Goal: Check status: Check status

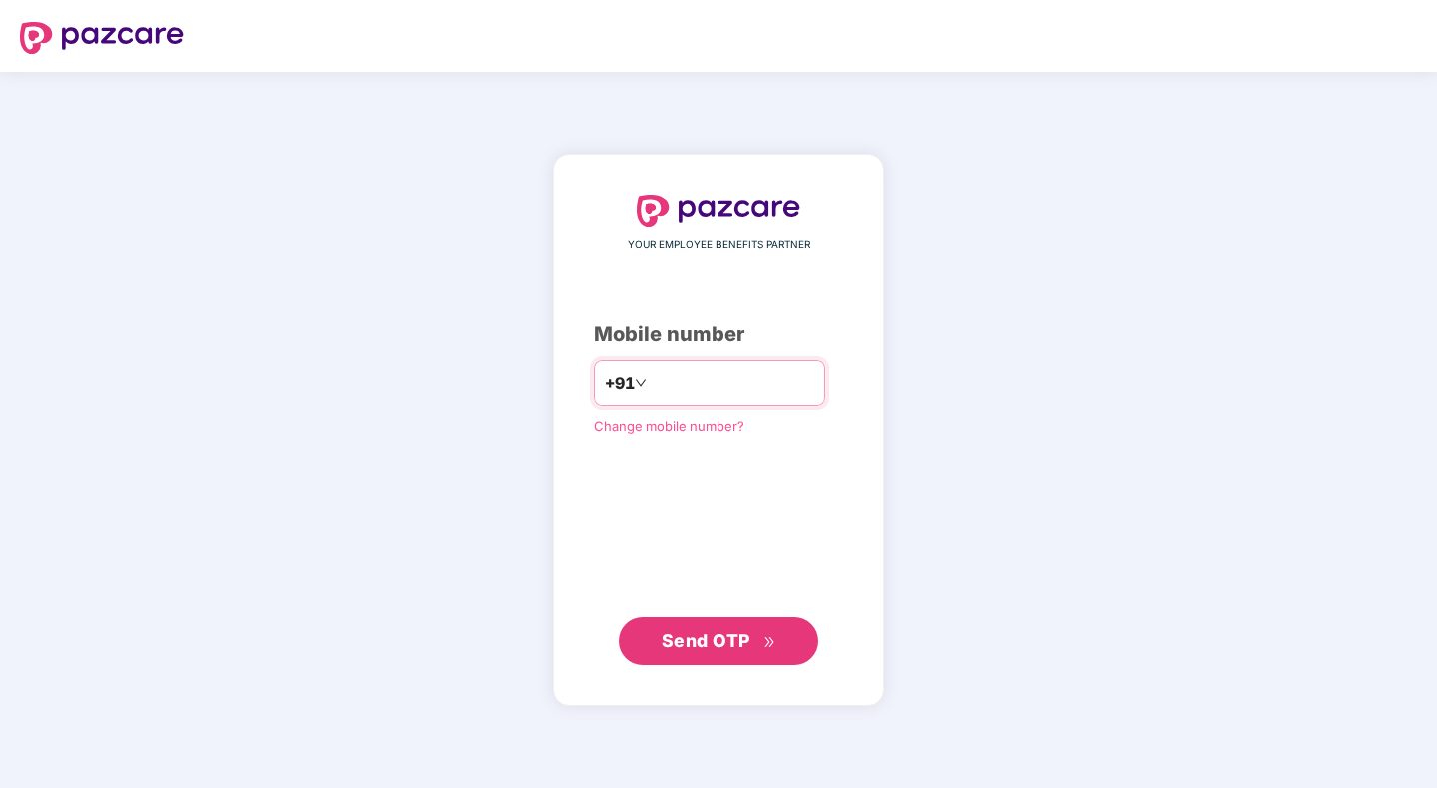
click at [776, 394] on input "number" at bounding box center [733, 383] width 164 height 32
type input "**********"
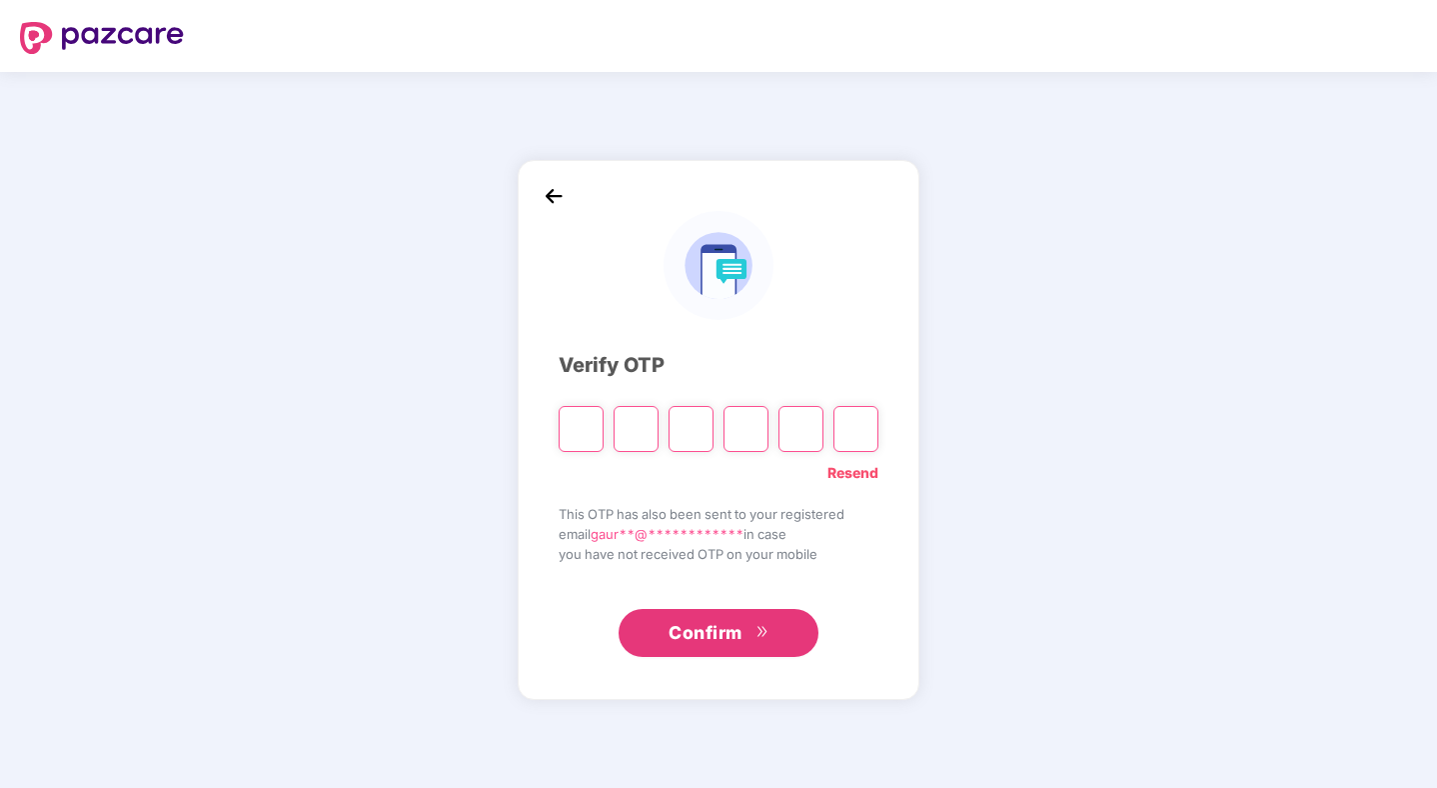
paste input "*"
type input "*"
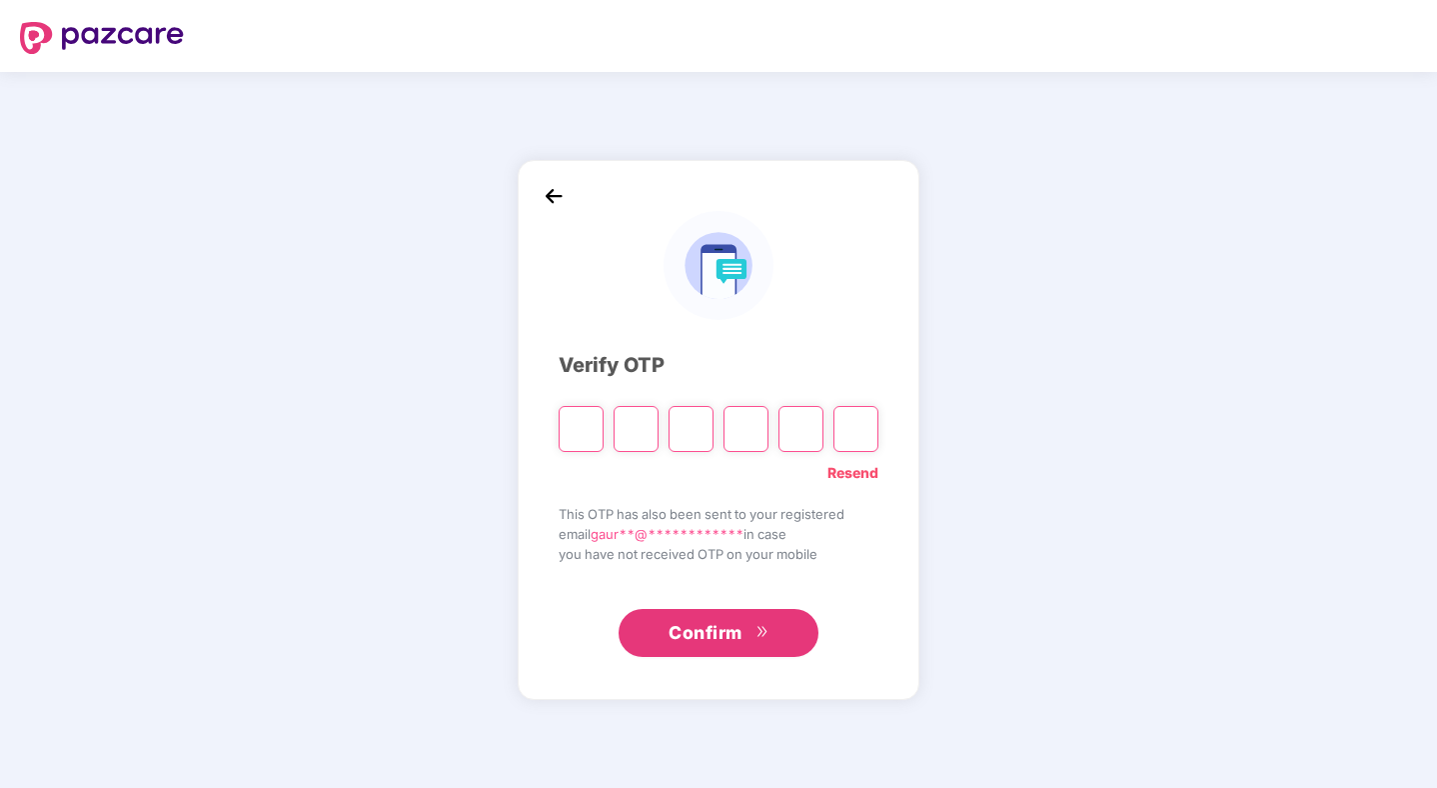
type input "*"
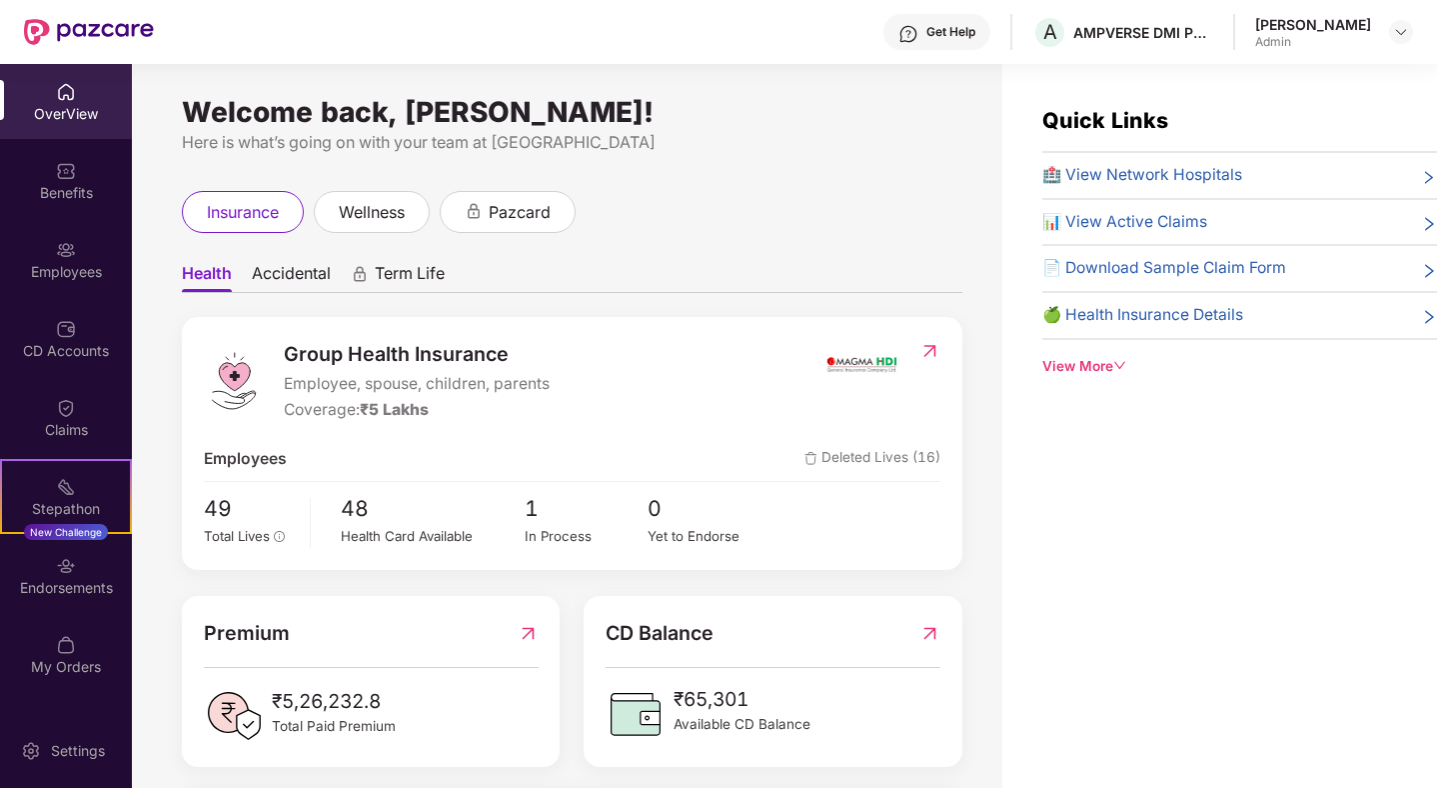
click at [1109, 366] on div "View More" at bounding box center [1239, 366] width 395 height 21
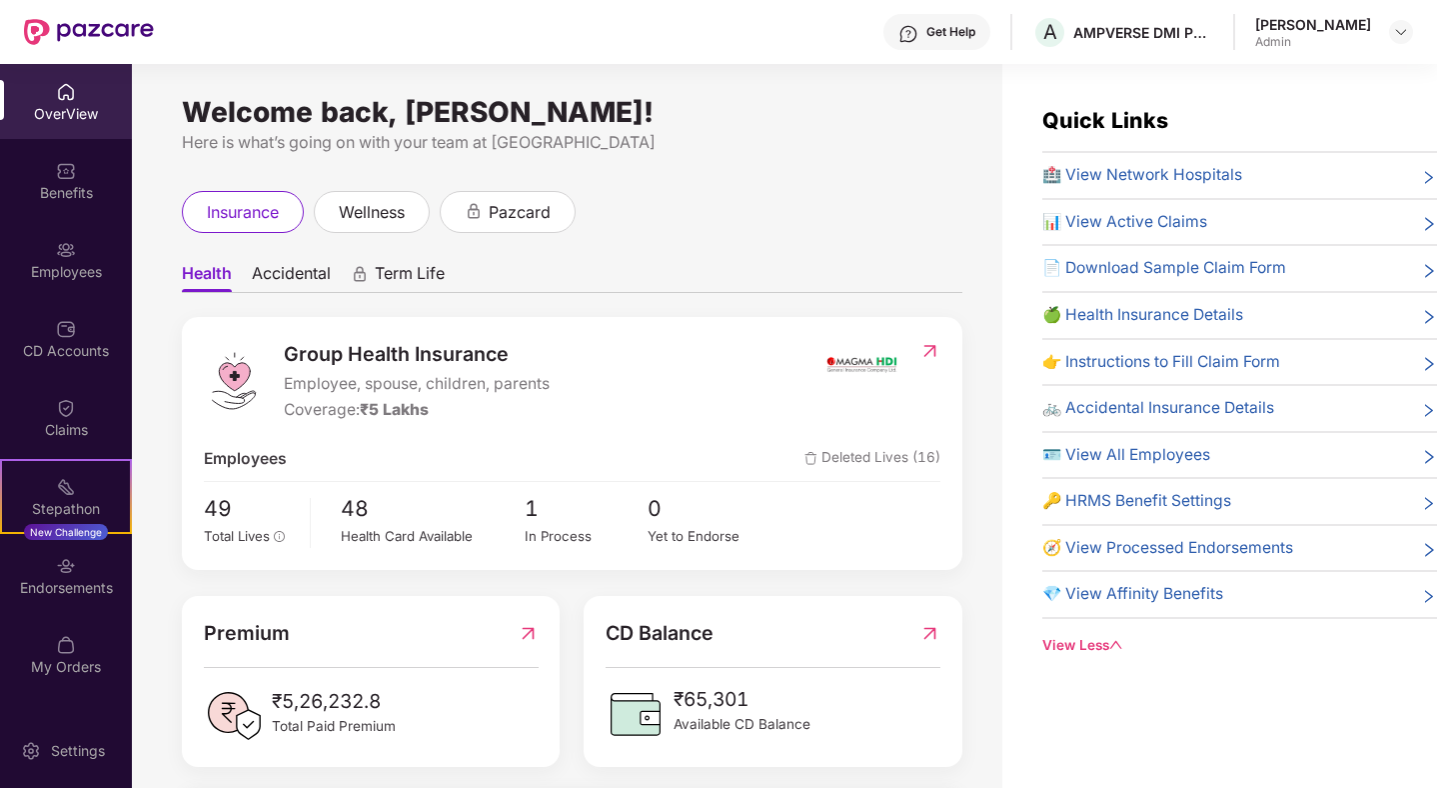
click at [689, 297] on div "Health Accidental Term Life Group Health Insurance Employee, spouse, children, …" at bounding box center [572, 723] width 781 height 941
click at [289, 284] on span "Accidental" at bounding box center [291, 277] width 79 height 29
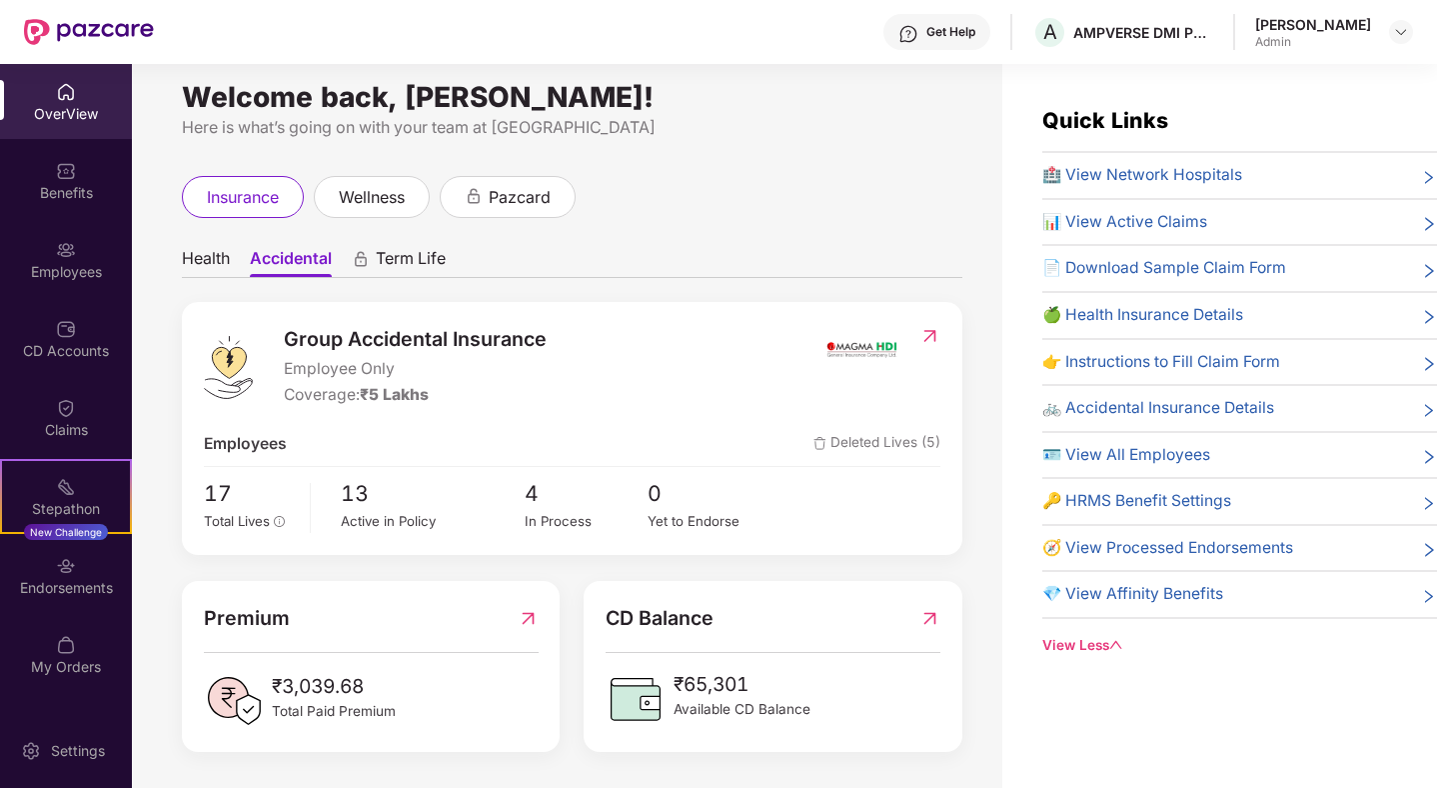
click at [200, 257] on span "Health" at bounding box center [206, 262] width 48 height 29
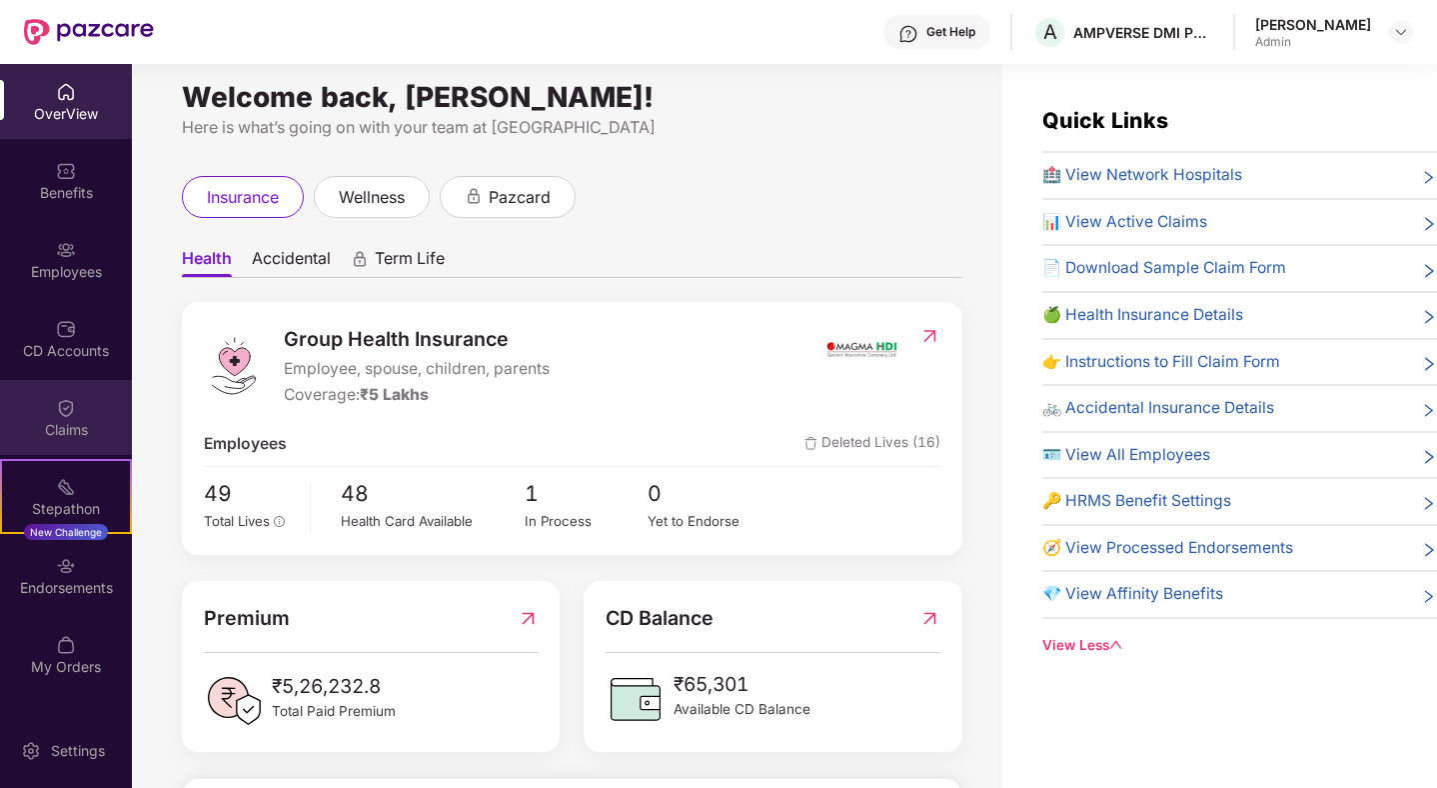
click at [87, 400] on div "Claims" at bounding box center [66, 417] width 132 height 75
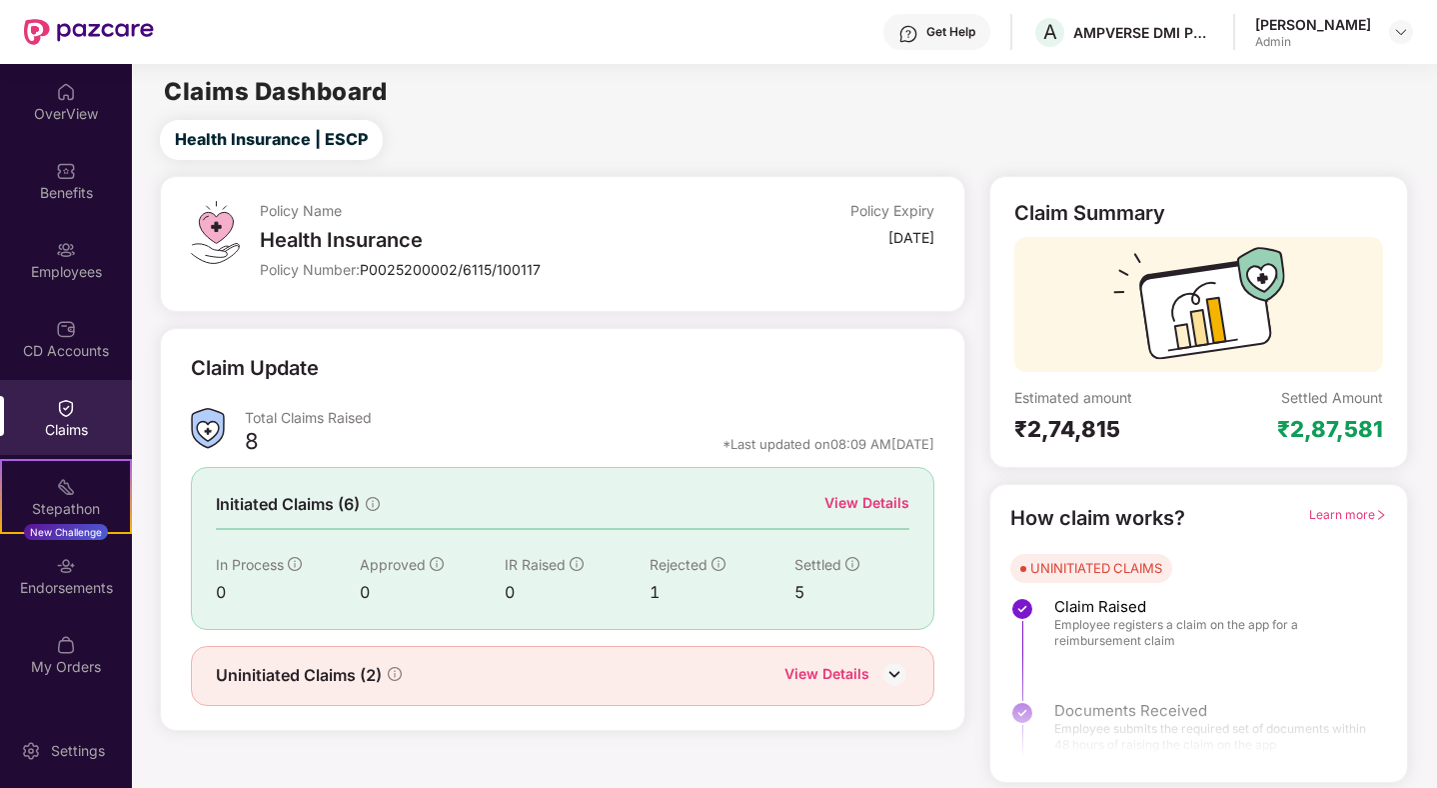
click at [775, 398] on div "Claim Update" at bounding box center [563, 380] width 745 height 55
click at [783, 439] on div "*Last updated on 08:09 AM, 11 Aug 2025" at bounding box center [829, 444] width 212 height 18
click at [1103, 642] on div at bounding box center [1198, 698] width 417 height 149
click at [1097, 722] on div at bounding box center [1198, 698] width 417 height 149
click at [1201, 418] on div "Settled Amount ₹2,87,581" at bounding box center [1291, 415] width 185 height 55
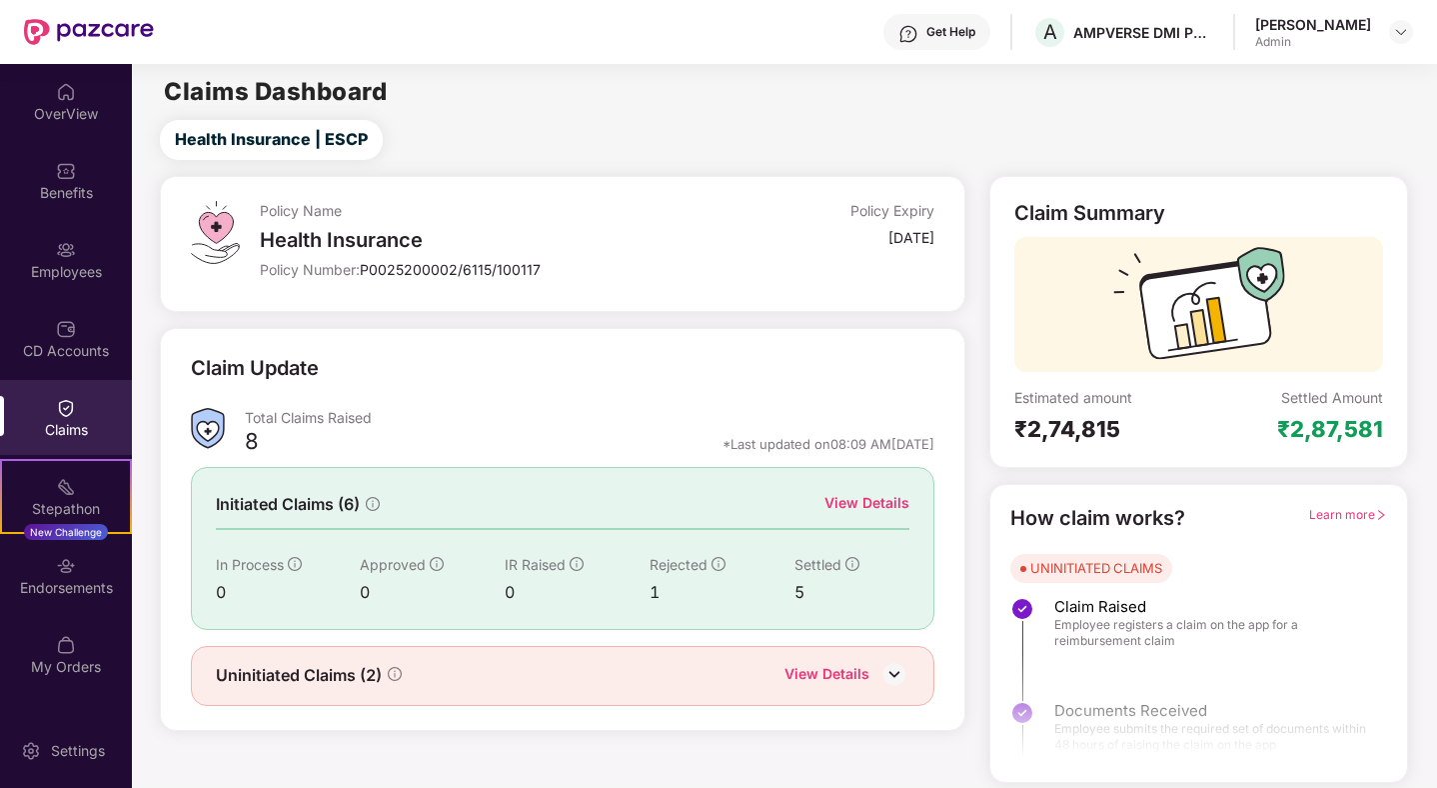
click at [865, 497] on div "View Details" at bounding box center [867, 503] width 85 height 22
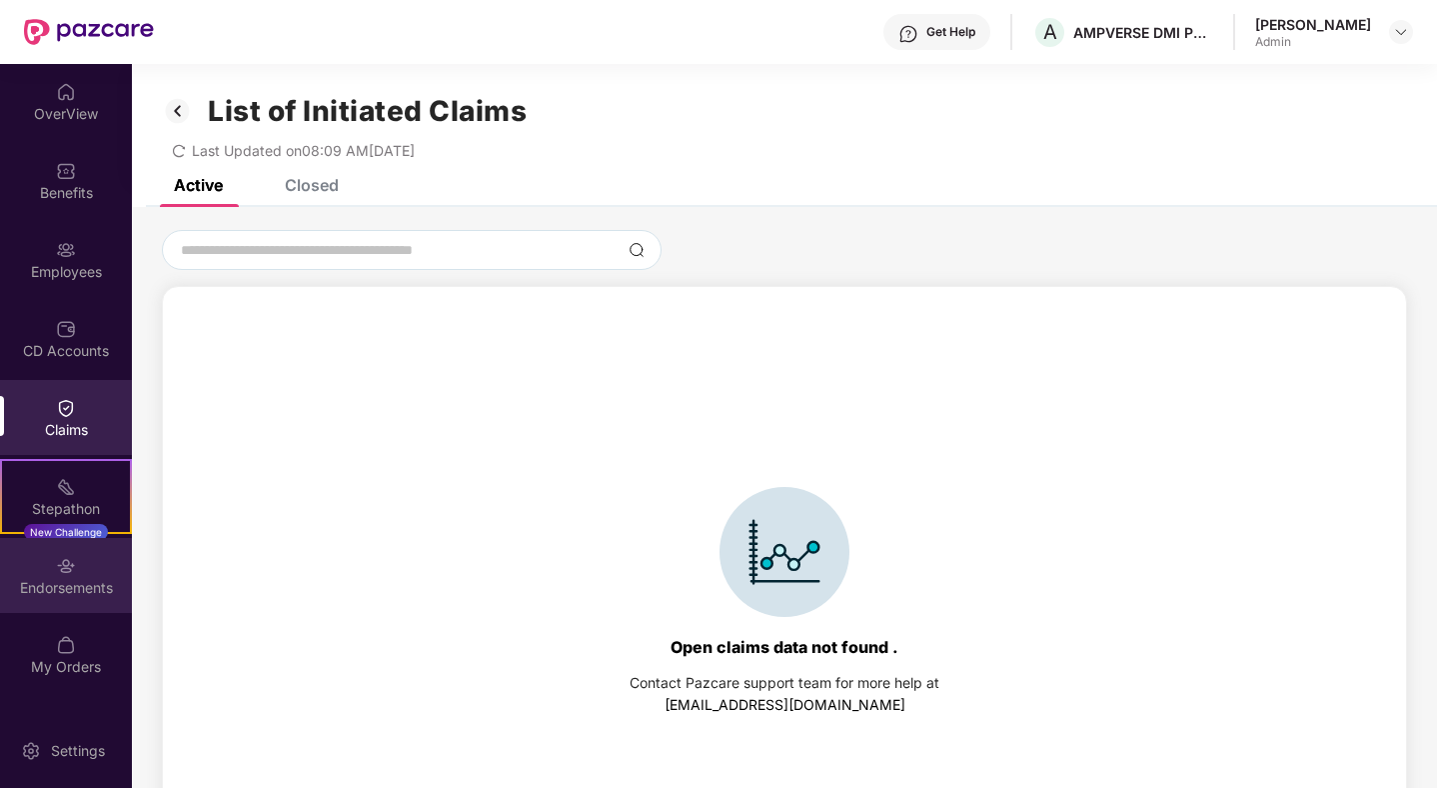
click at [91, 593] on div "Endorsements" at bounding box center [66, 588] width 132 height 20
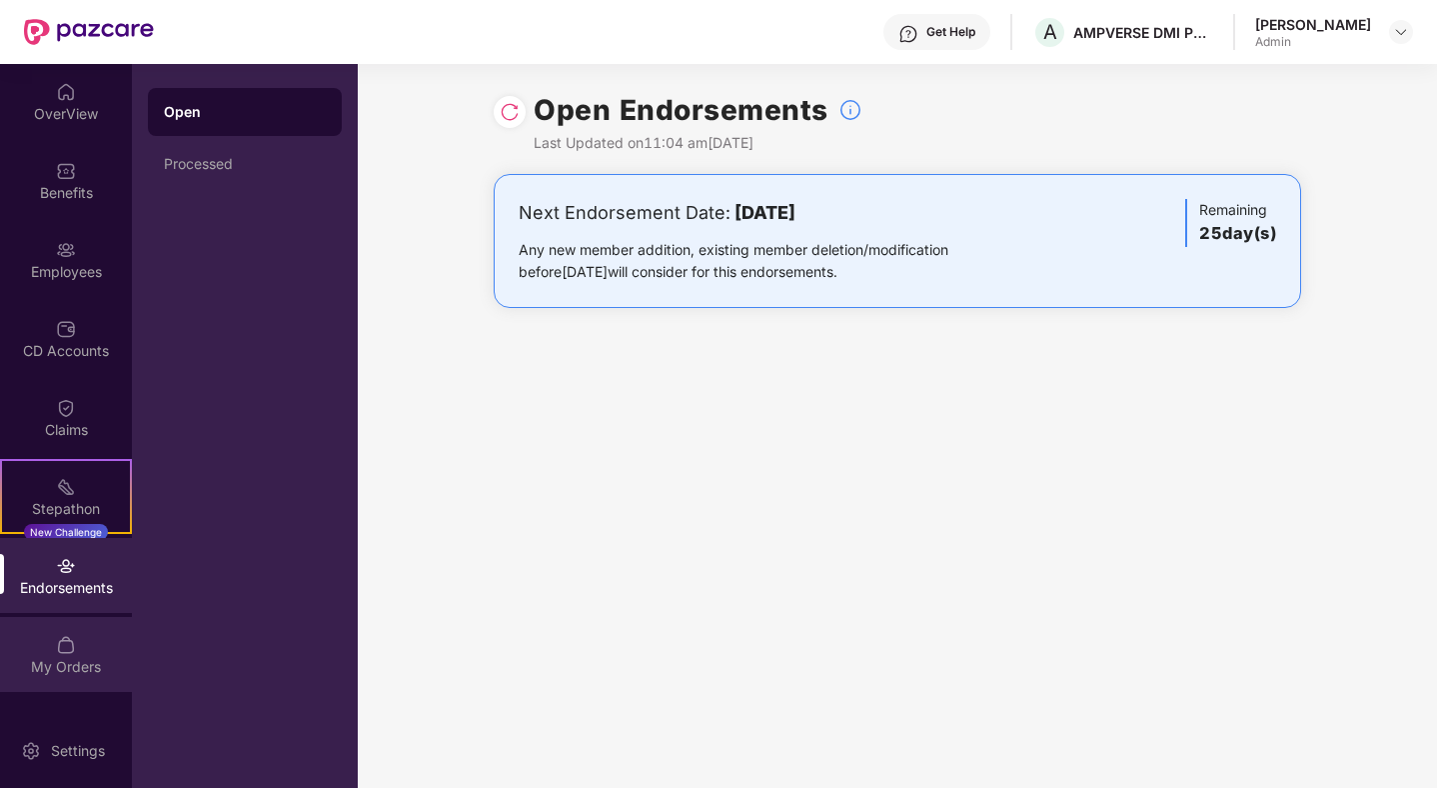
click at [92, 636] on div "My Orders" at bounding box center [66, 654] width 132 height 75
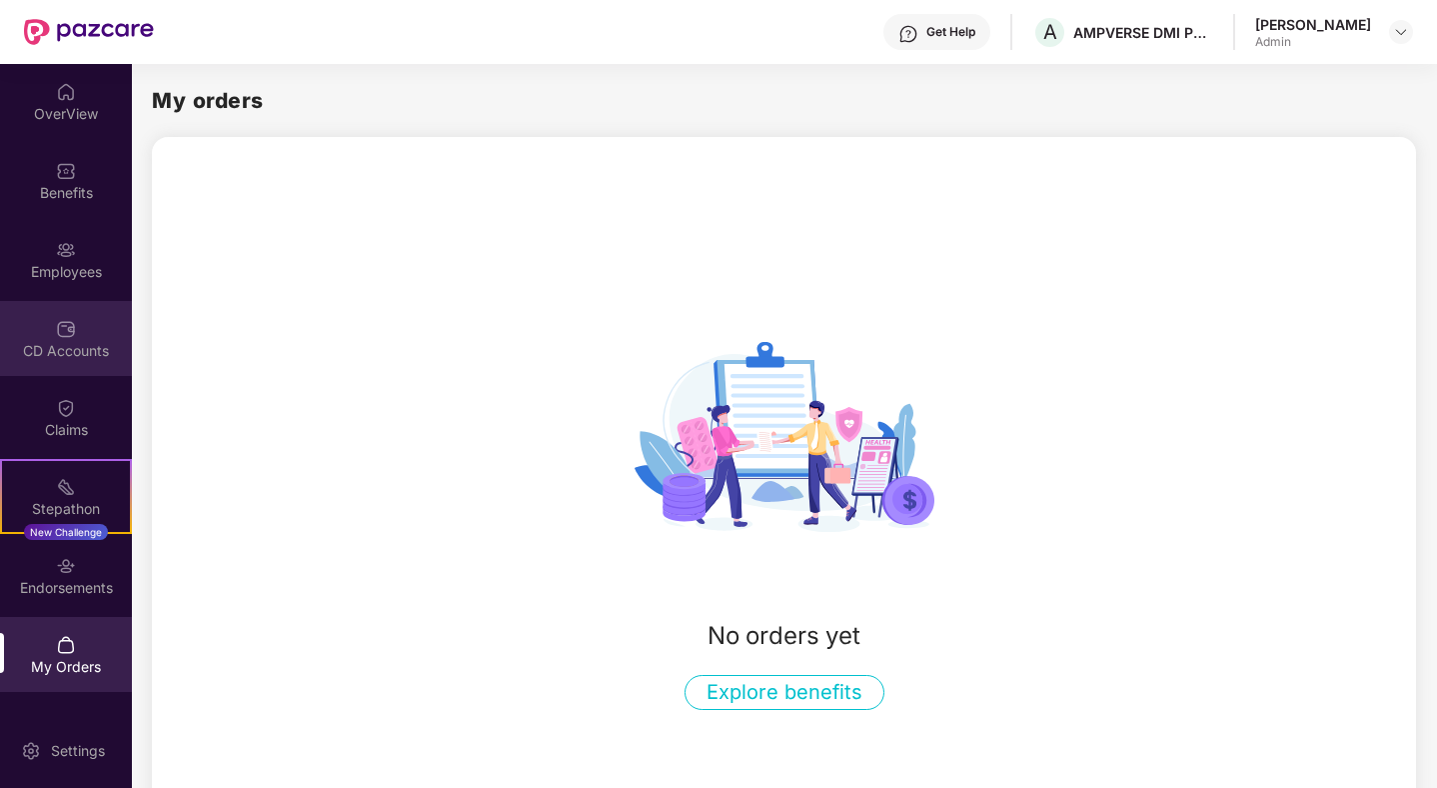
click at [82, 328] on div "CD Accounts" at bounding box center [66, 338] width 132 height 75
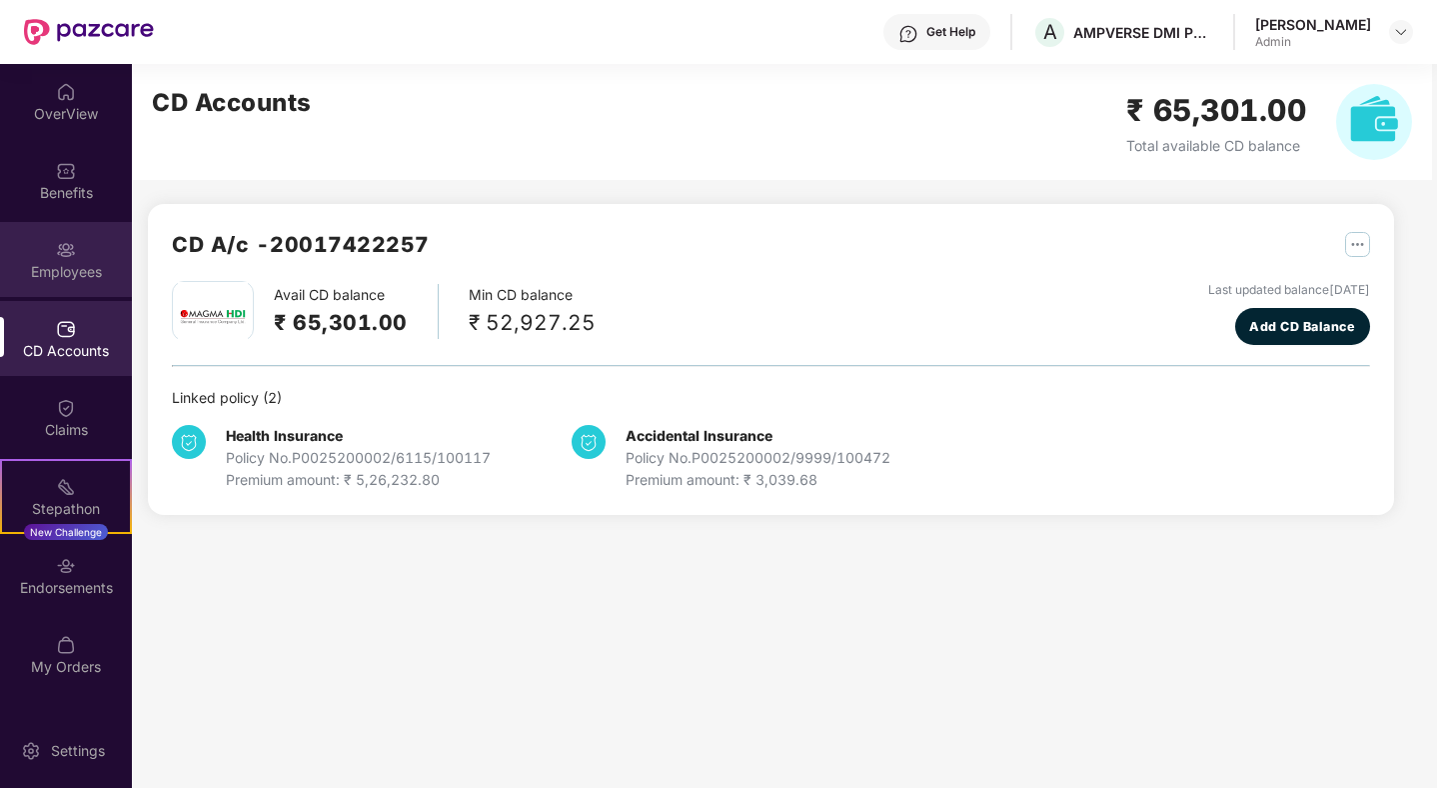
click at [82, 272] on div "Employees" at bounding box center [66, 272] width 132 height 20
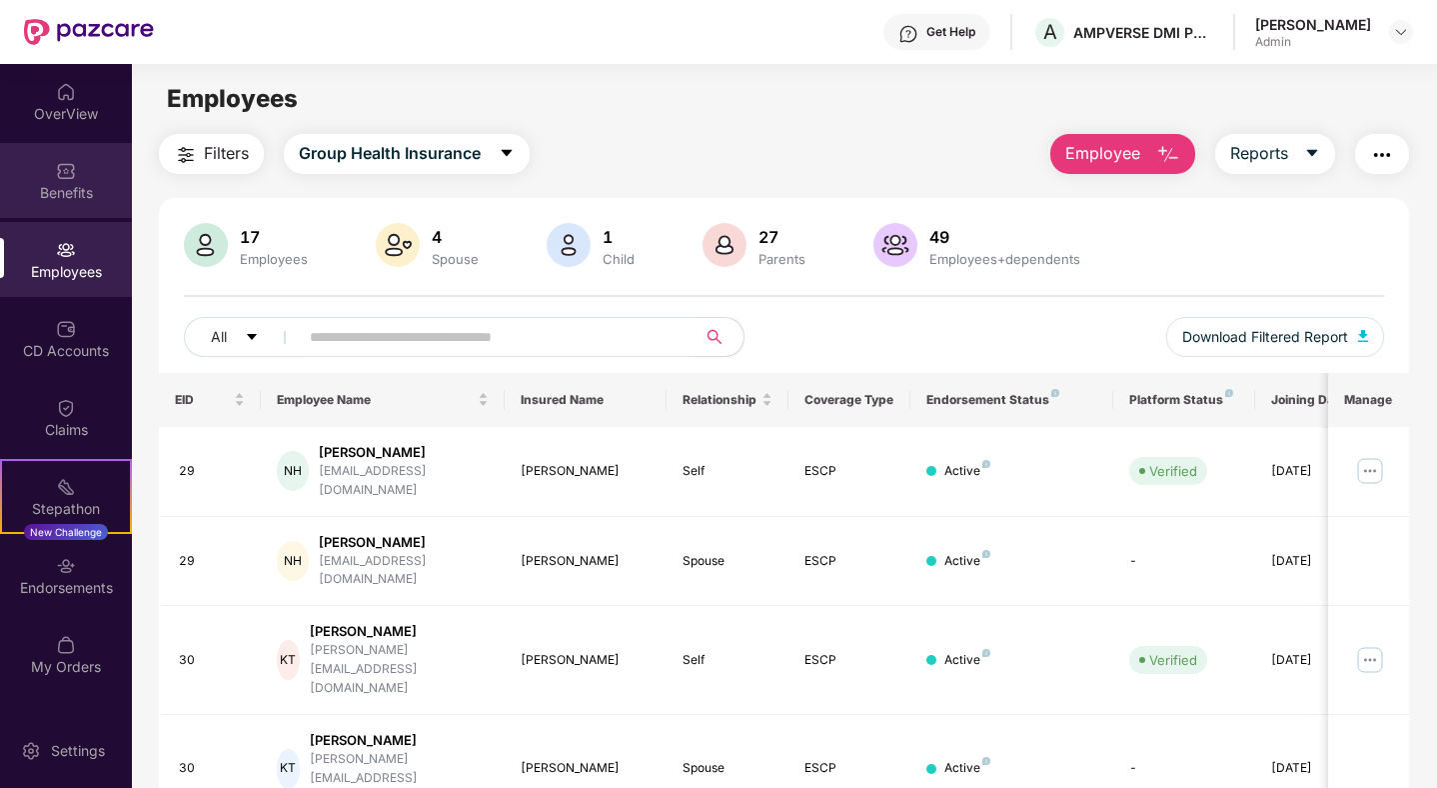
click at [85, 195] on div "Benefits" at bounding box center [66, 193] width 132 height 20
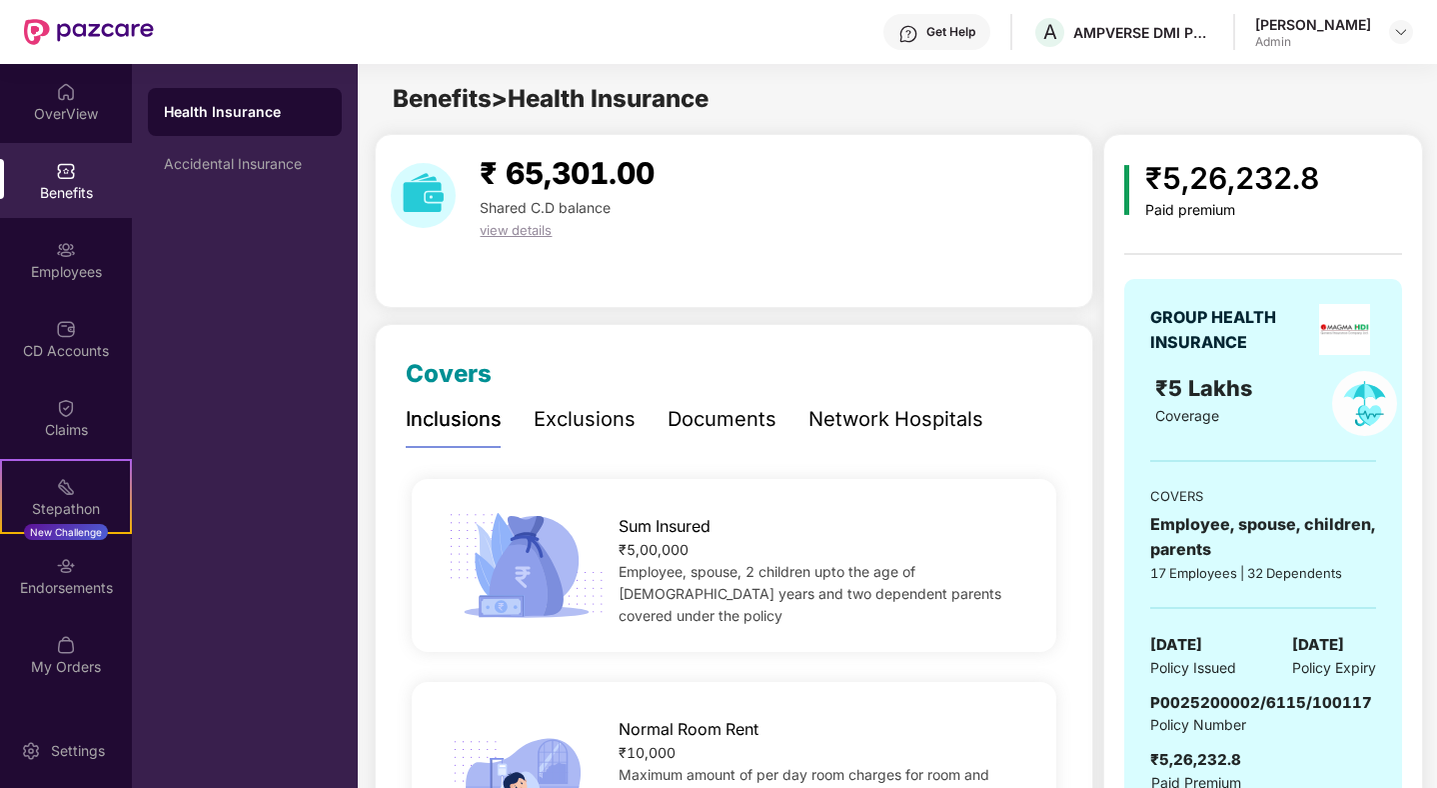
click at [767, 424] on div "Documents" at bounding box center [722, 419] width 109 height 31
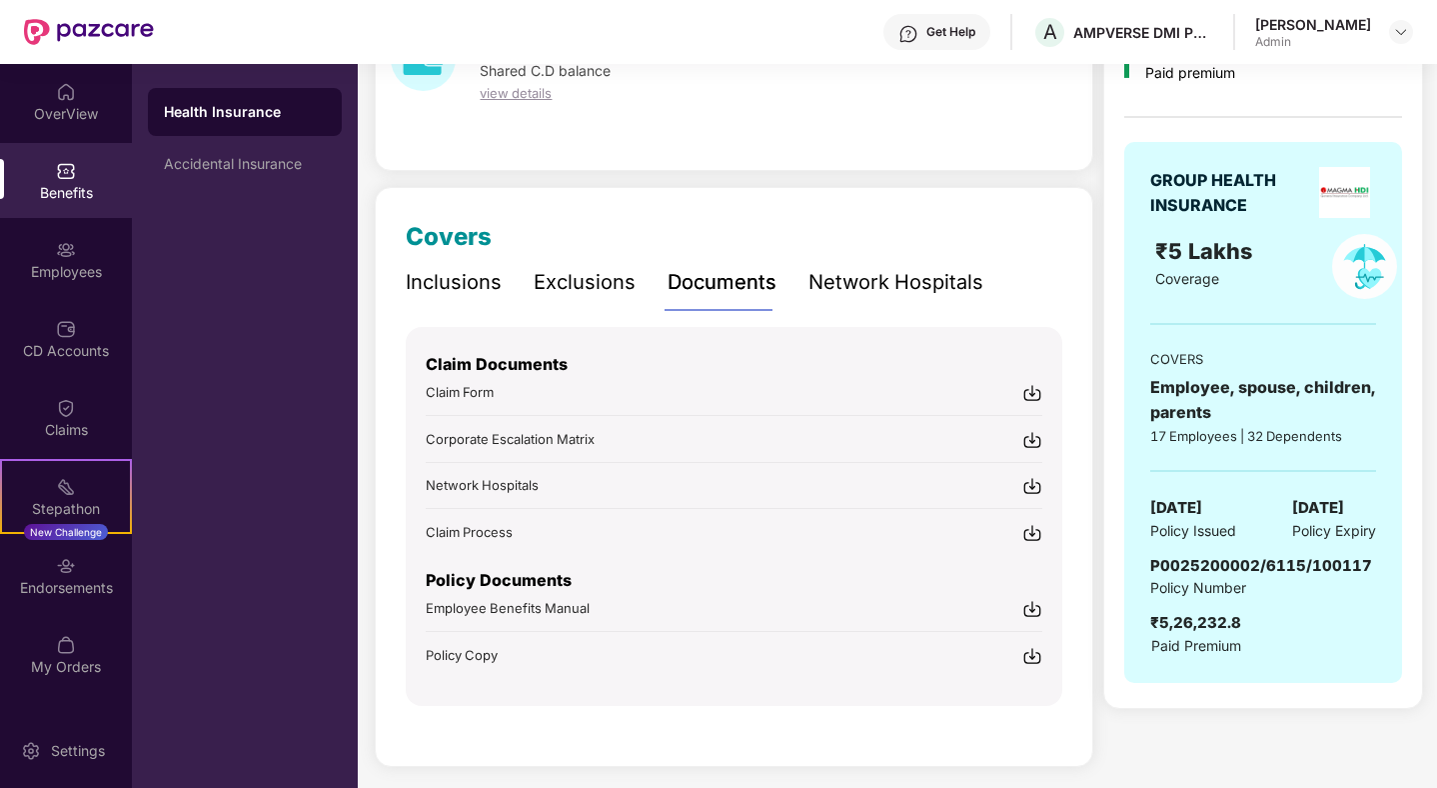
scroll to position [145, 0]
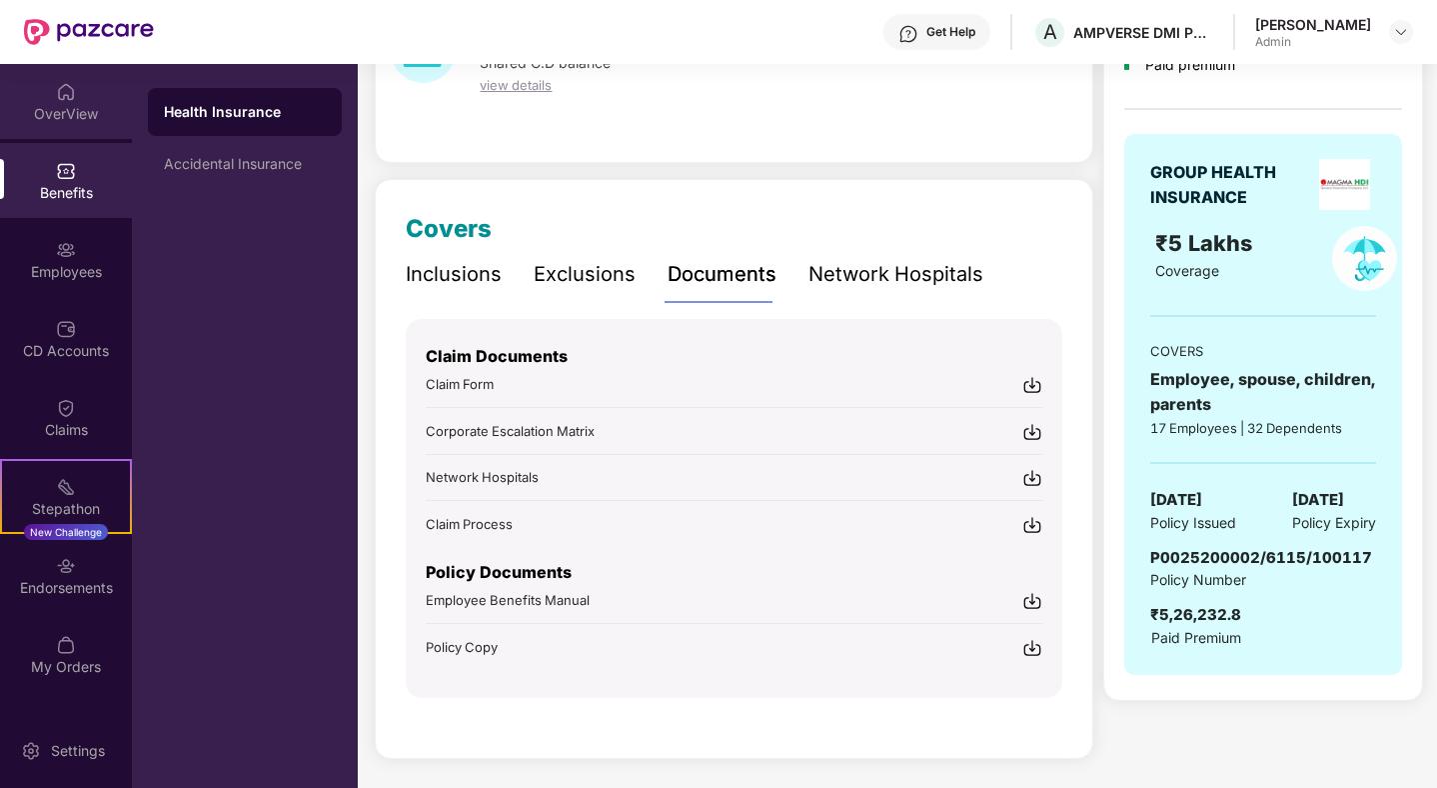
click at [70, 101] on img at bounding box center [66, 92] width 20 height 20
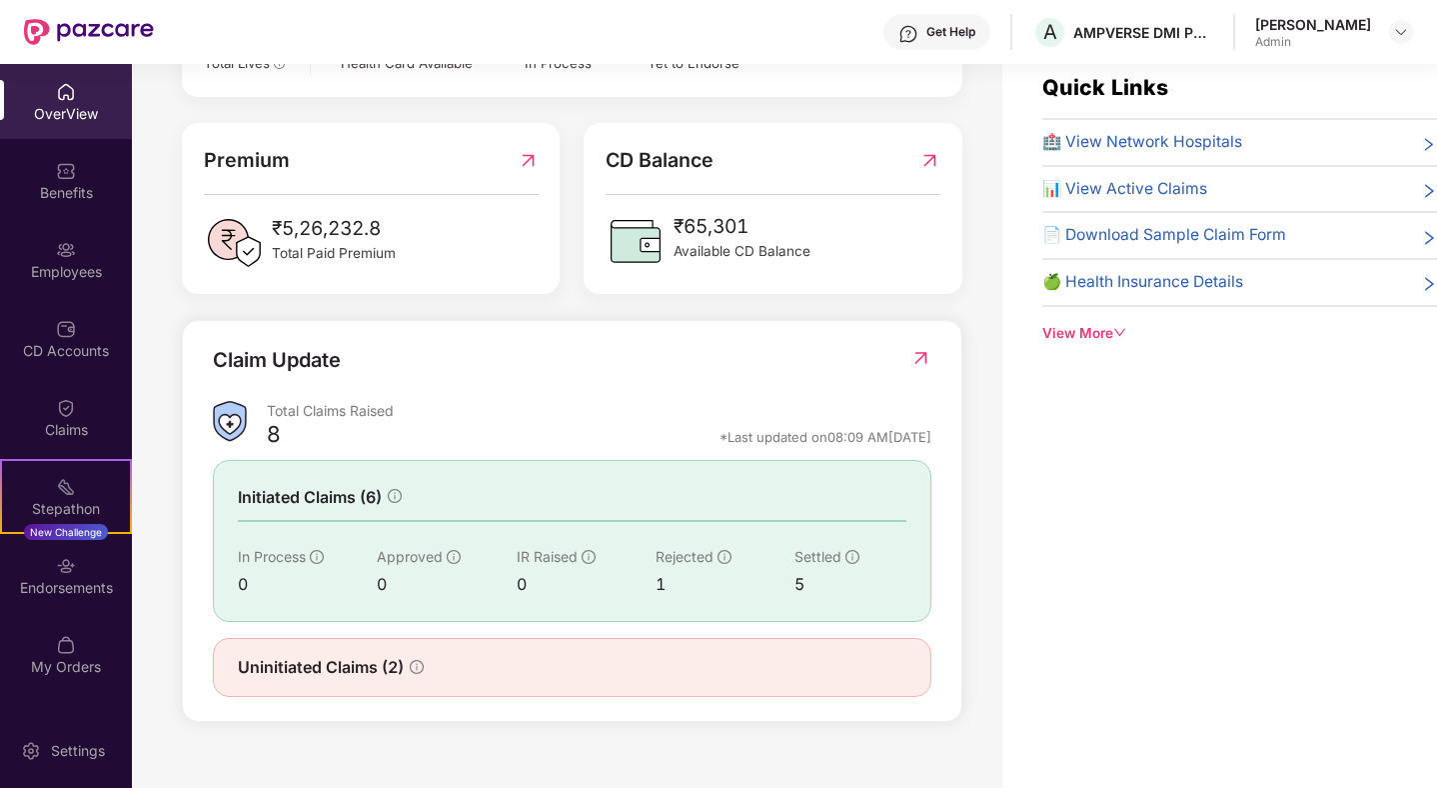
scroll to position [64, 0]
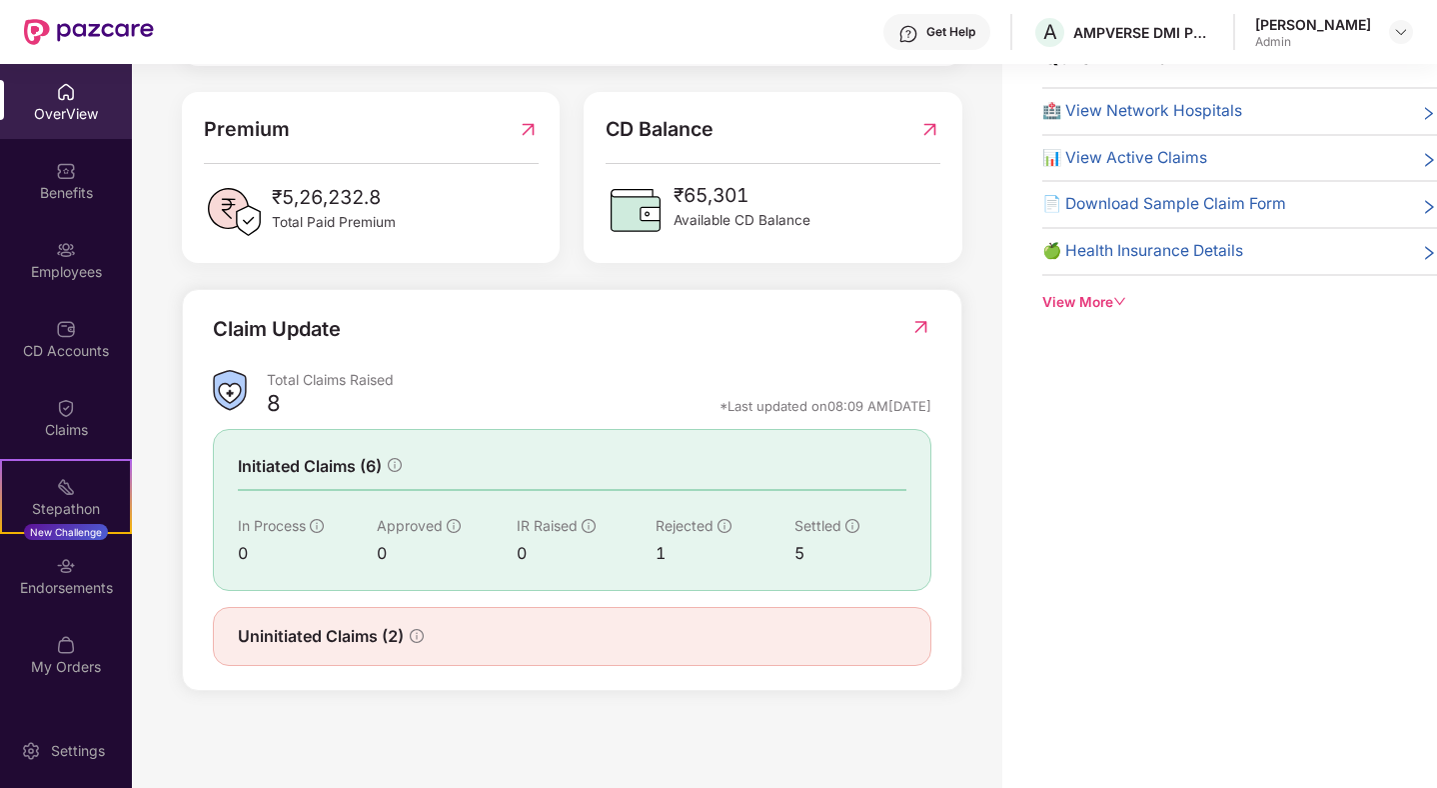
click at [912, 327] on img at bounding box center [920, 327] width 21 height 20
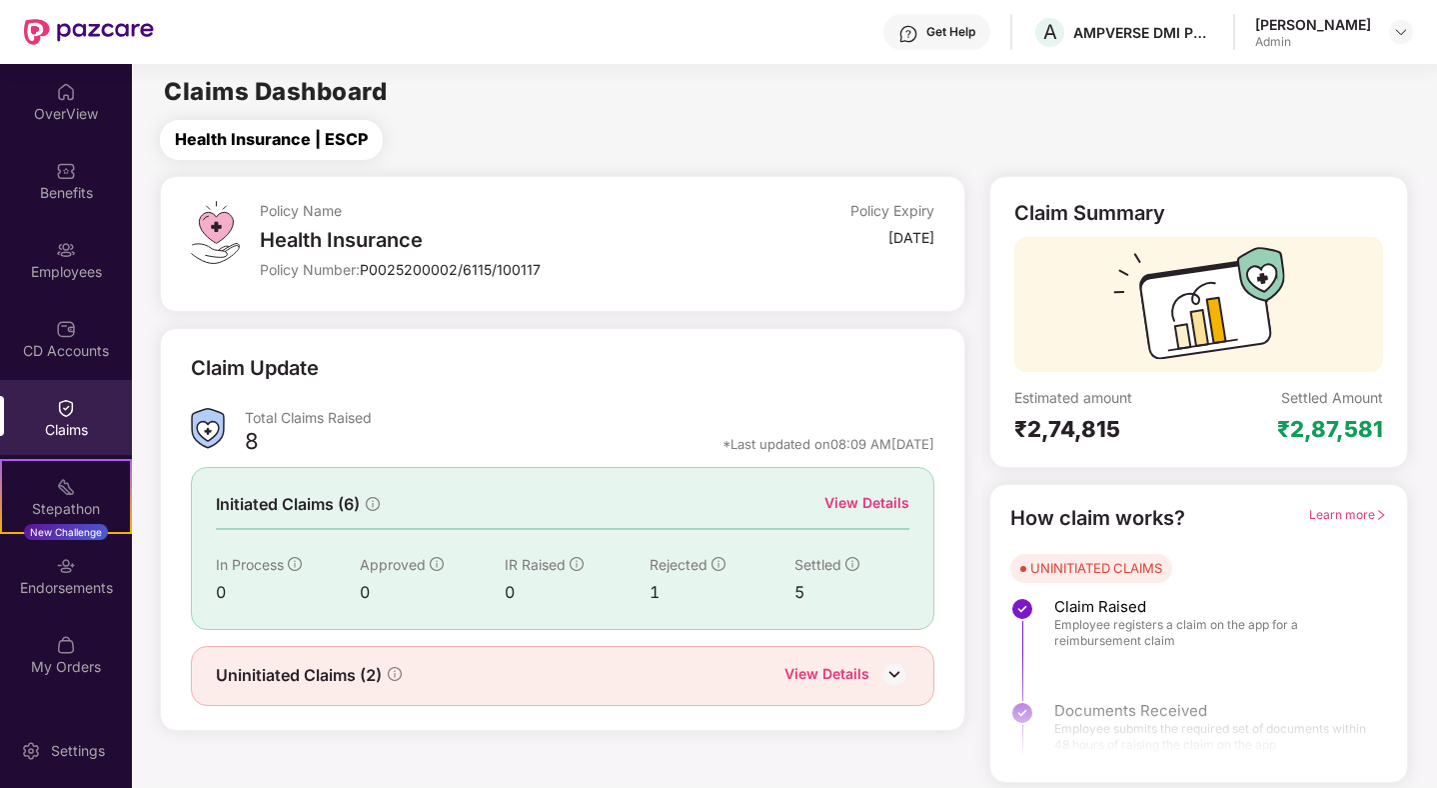
click at [249, 141] on span "Health Insurance | ESCP" at bounding box center [271, 139] width 193 height 25
click at [399, 252] on div "Policy Name Health Insurance Policy Number: P0025200002/6115/100117" at bounding box center [485, 244] width 450 height 86
click at [849, 673] on div "View Details" at bounding box center [827, 676] width 85 height 26
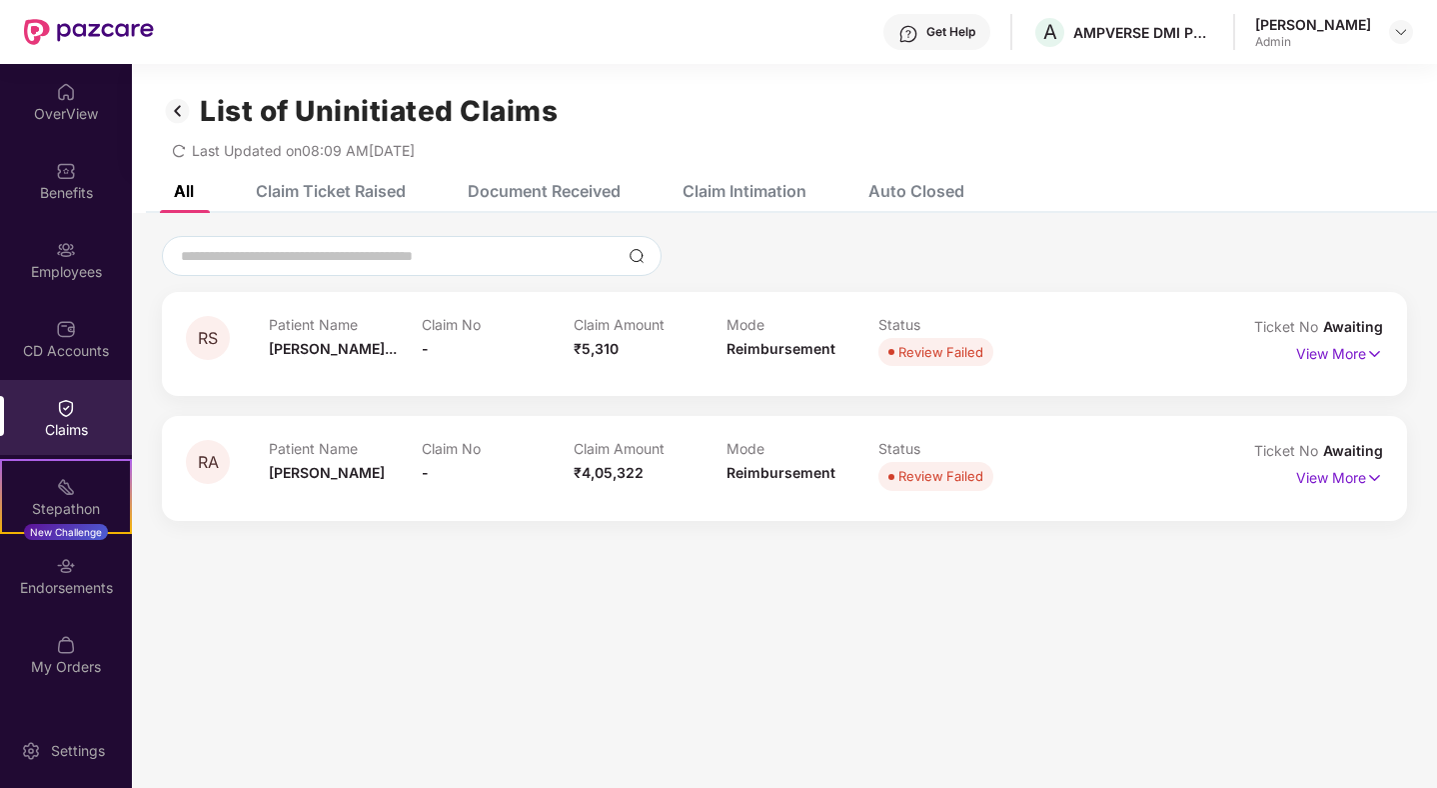
click at [371, 197] on div "Claim Ticket Raised" at bounding box center [331, 191] width 150 height 20
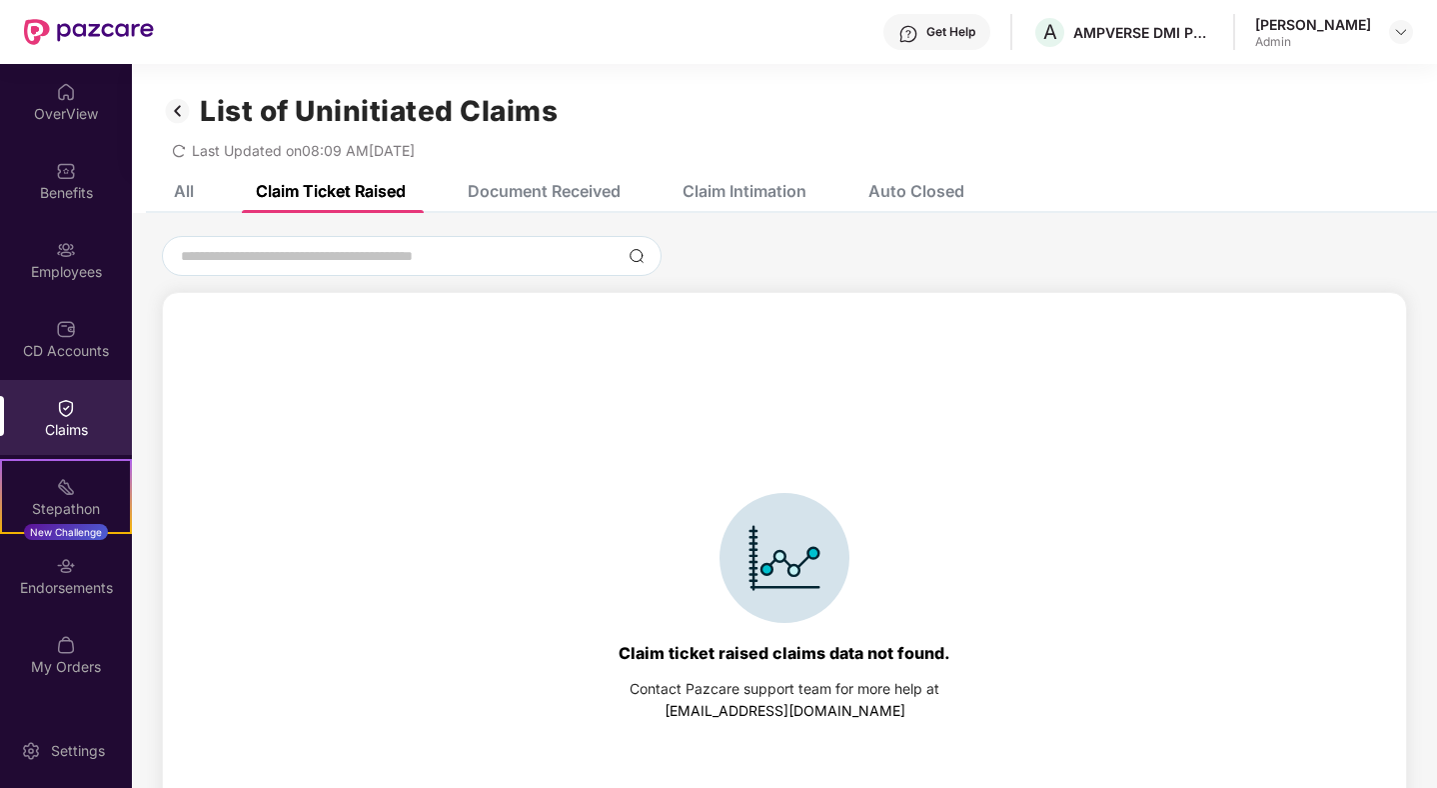
click at [523, 196] on div "Document Received" at bounding box center [544, 191] width 153 height 20
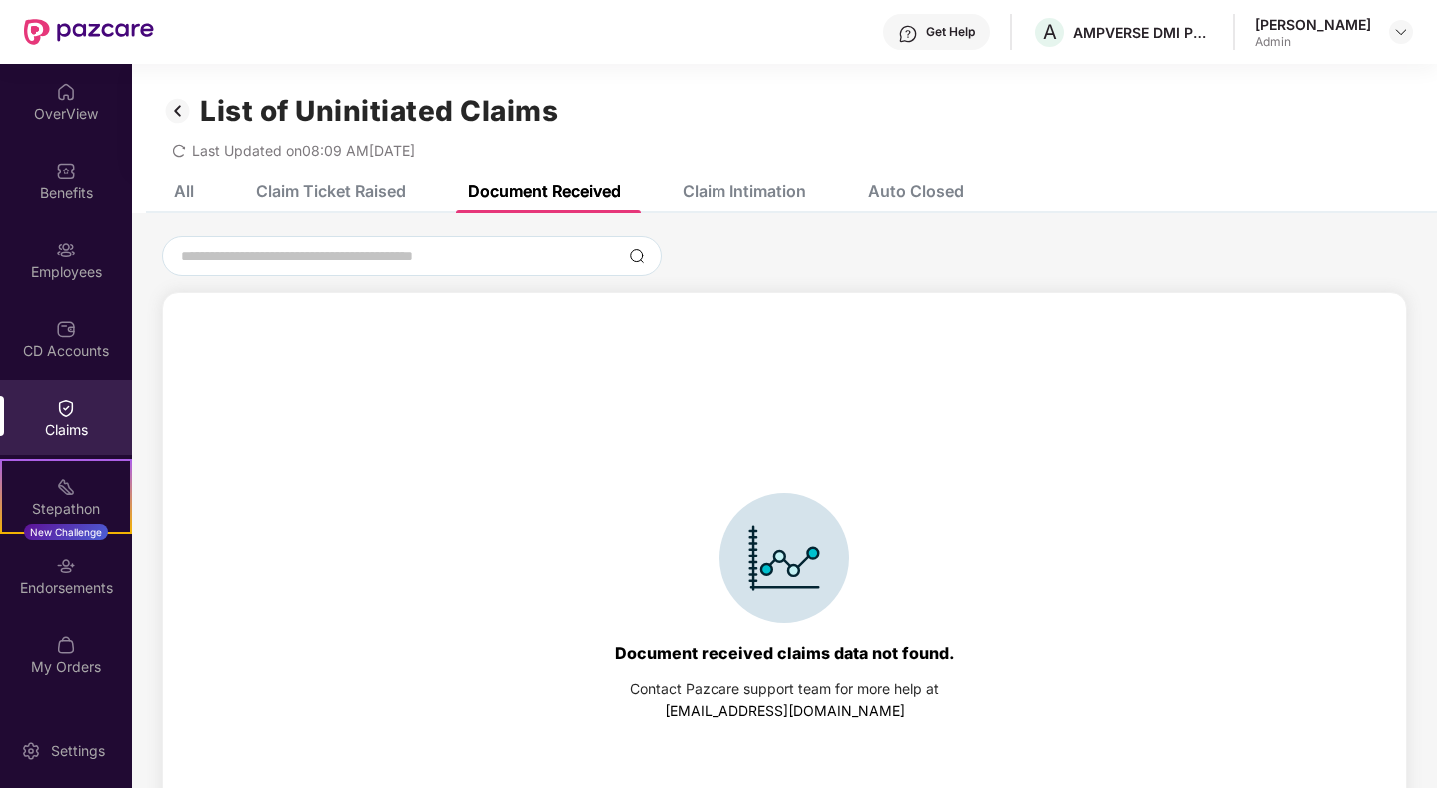
click at [670, 188] on div "Claim Intimation" at bounding box center [730, 191] width 154 height 20
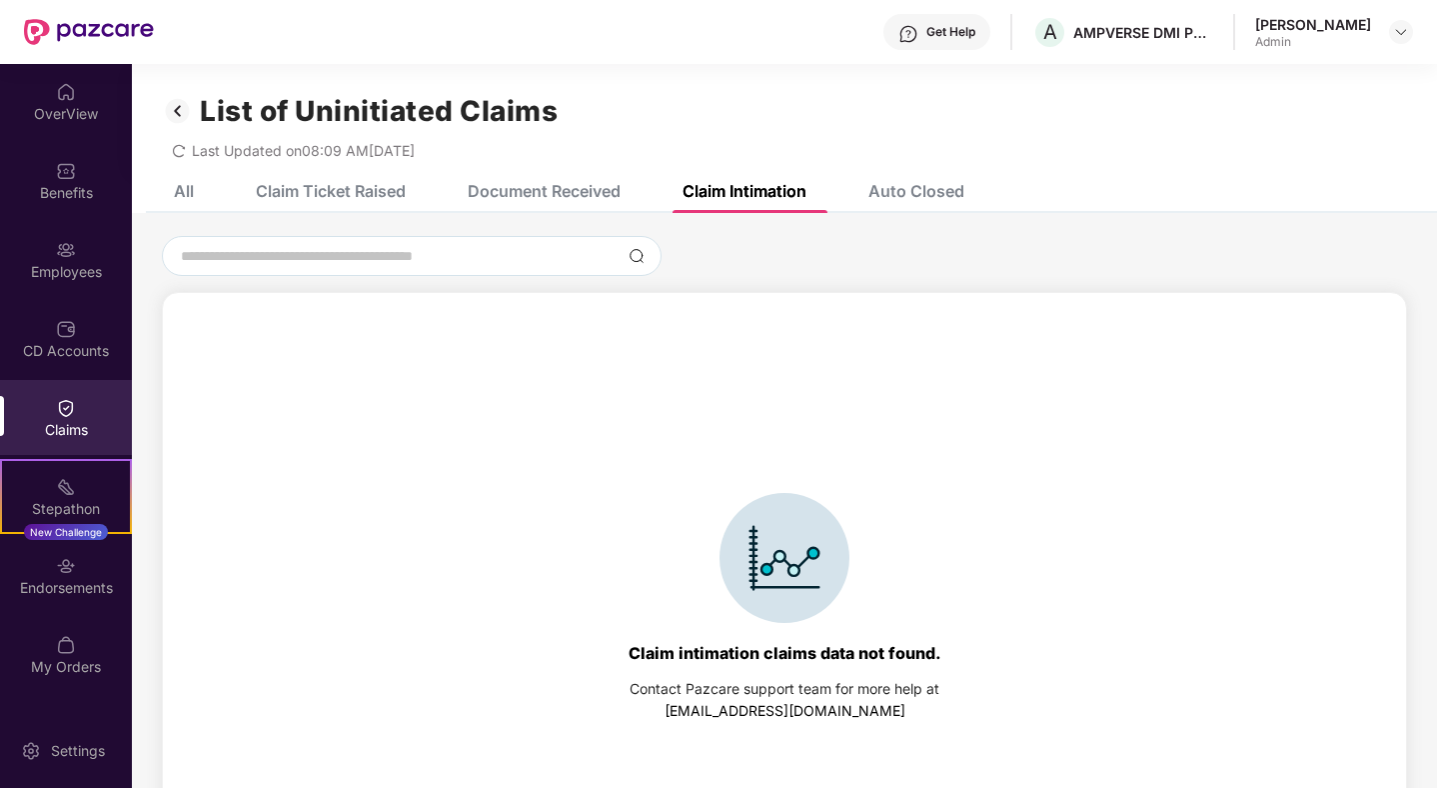
click at [903, 186] on div "Auto Closed" at bounding box center [917, 191] width 96 height 20
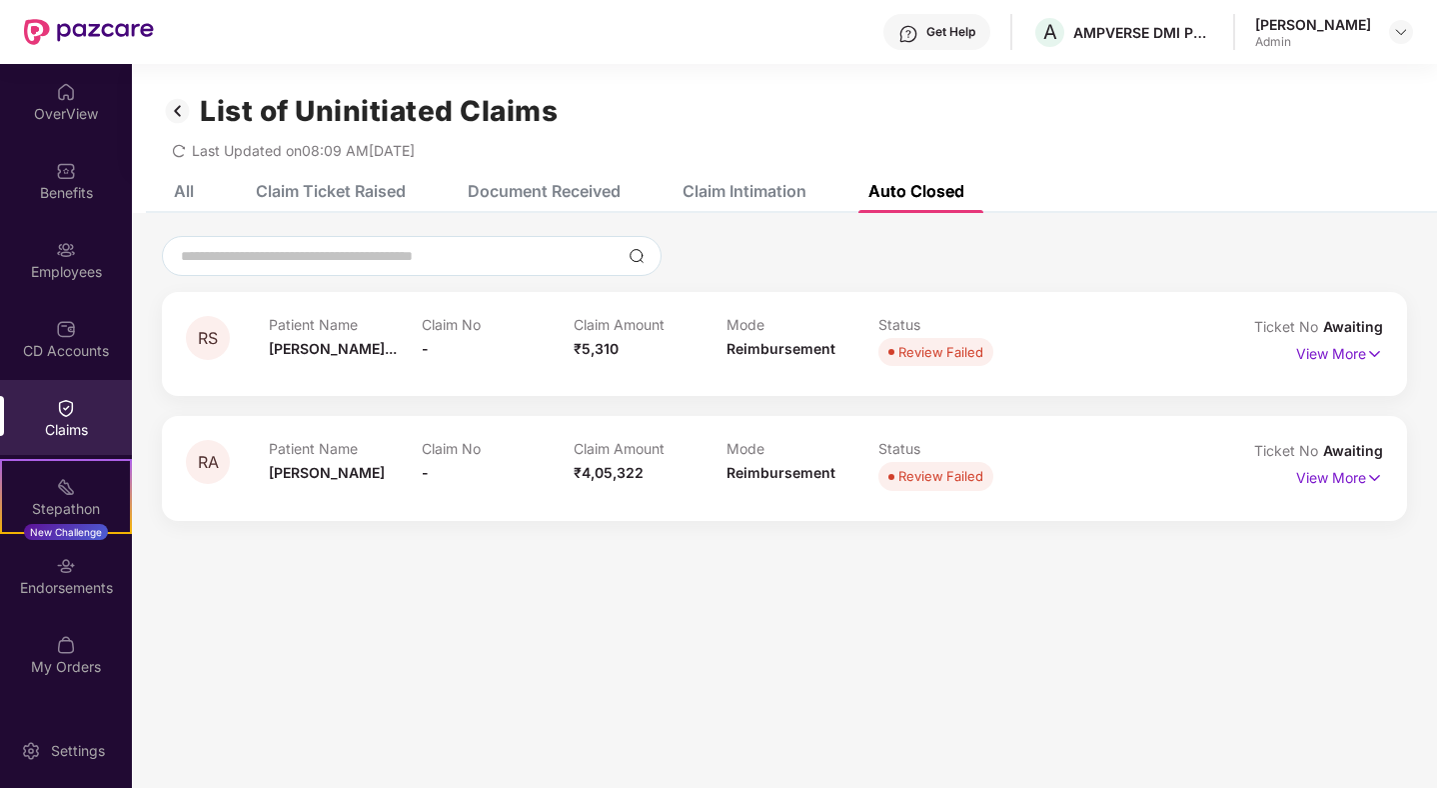
click at [194, 193] on div "All Claim Ticket Raised Document Received Claim Intimation Auto Closed" at bounding box center [554, 191] width 821 height 44
click at [188, 167] on div "List of Uninitiated Claims Last Updated on 08:09 AM, 11 Aug 2025" at bounding box center [784, 116] width 1305 height 105
click at [188, 184] on div "All" at bounding box center [184, 191] width 20 height 20
click at [184, 101] on img at bounding box center [178, 111] width 32 height 34
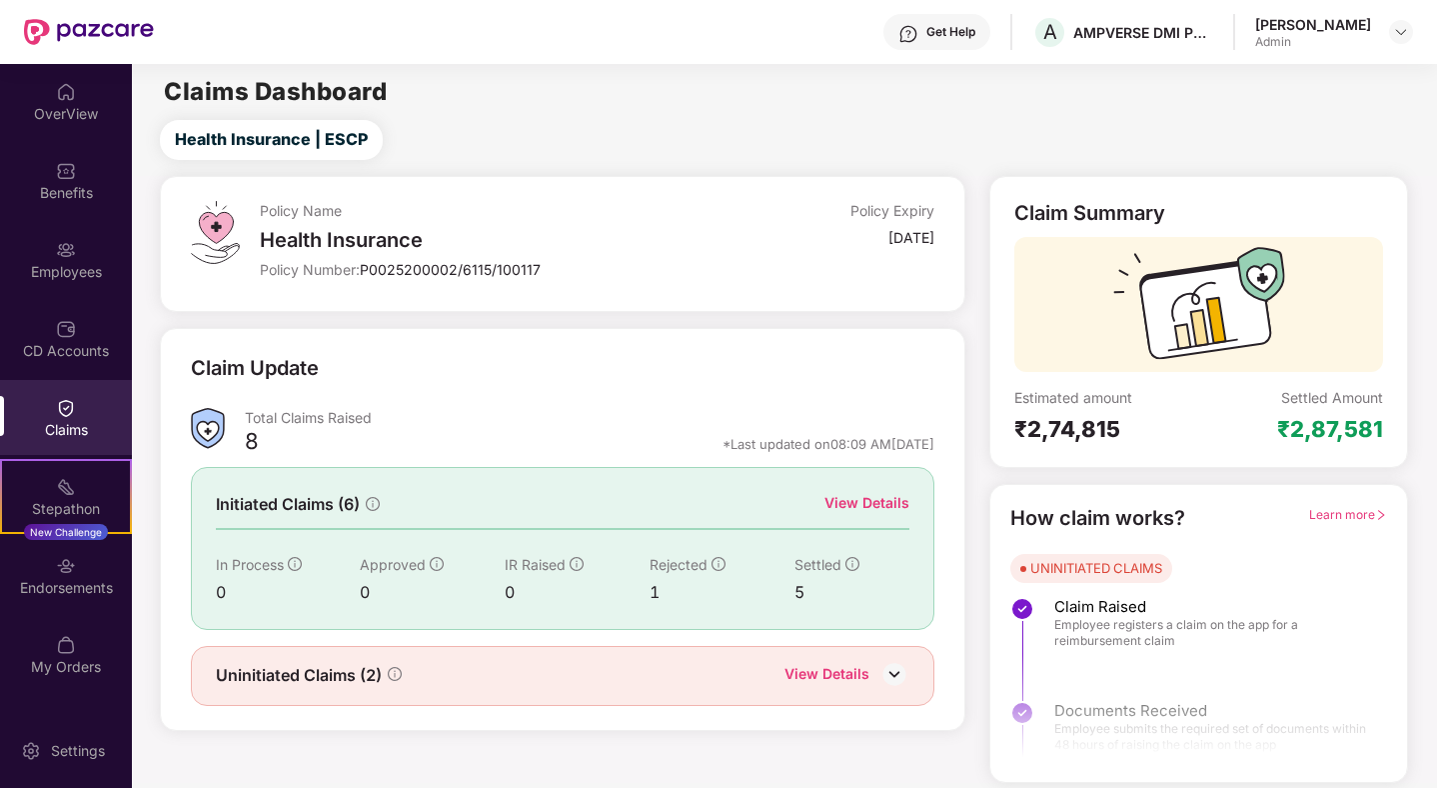
click at [885, 502] on div "View Details" at bounding box center [867, 503] width 85 height 22
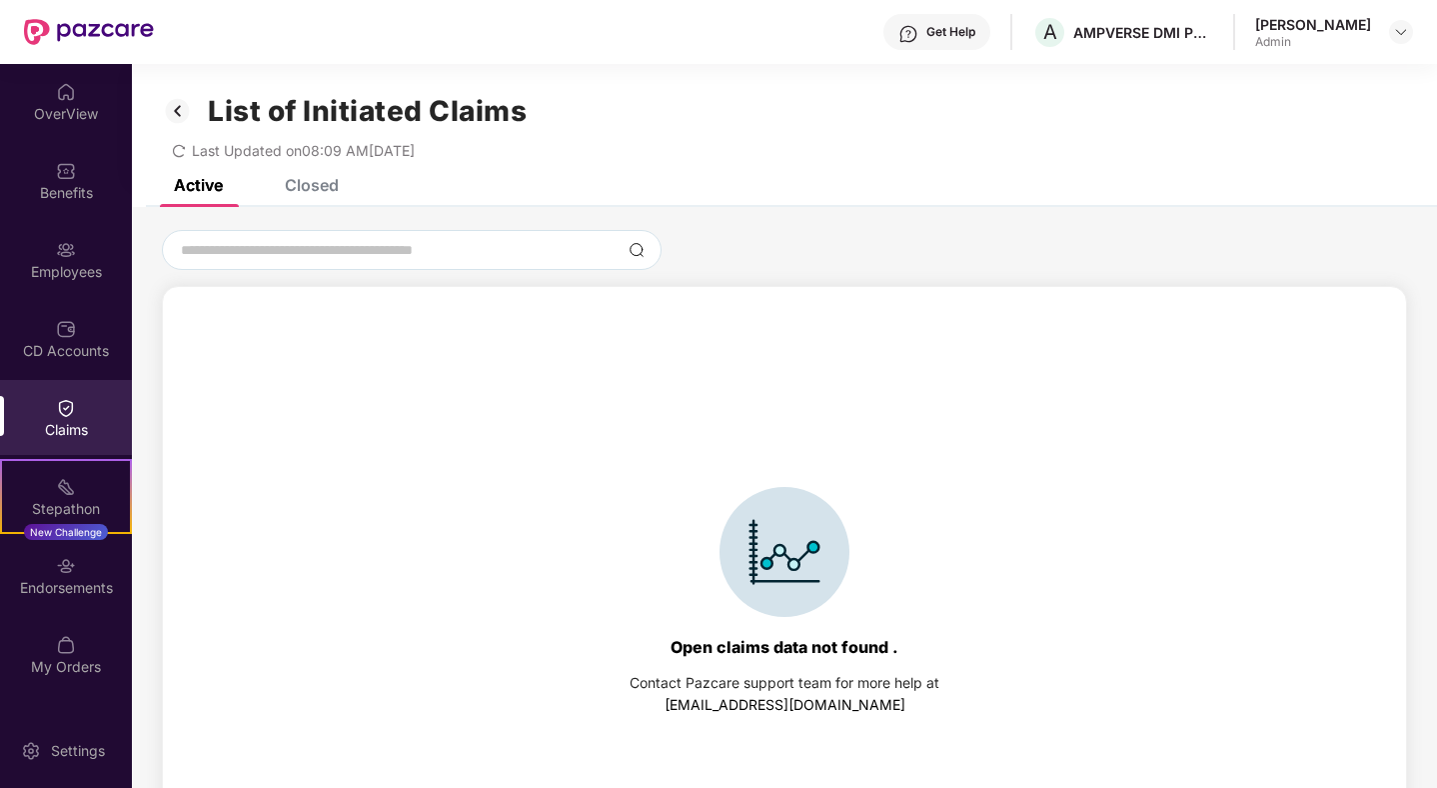
click at [317, 164] on div "List of Initiated Claims Last Updated on 08:09 AM, 11 Aug 2025" at bounding box center [784, 121] width 1305 height 115
click at [317, 180] on div "Closed" at bounding box center [312, 185] width 54 height 20
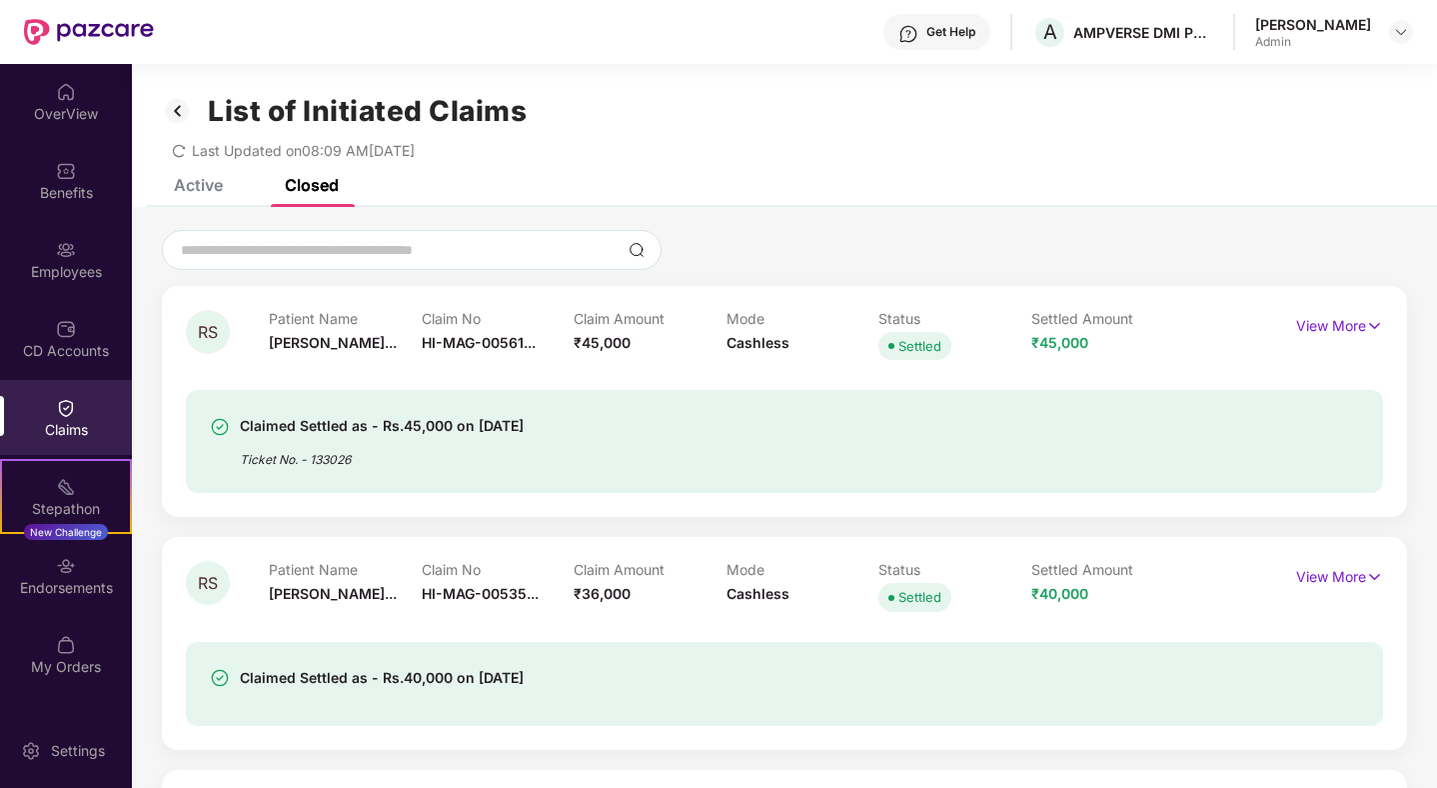
click at [183, 113] on img at bounding box center [178, 111] width 32 height 34
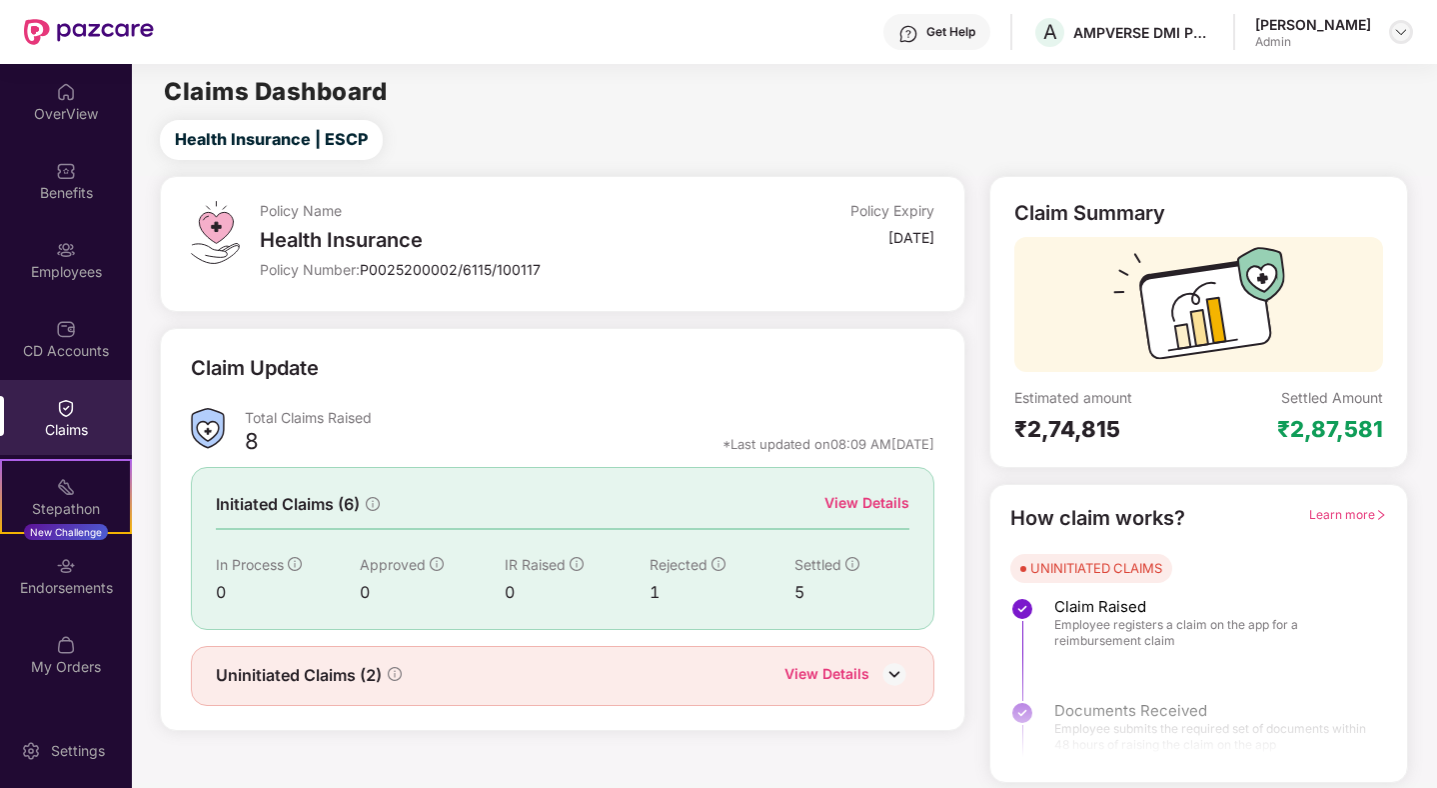
click at [1400, 31] on img at bounding box center [1401, 32] width 16 height 16
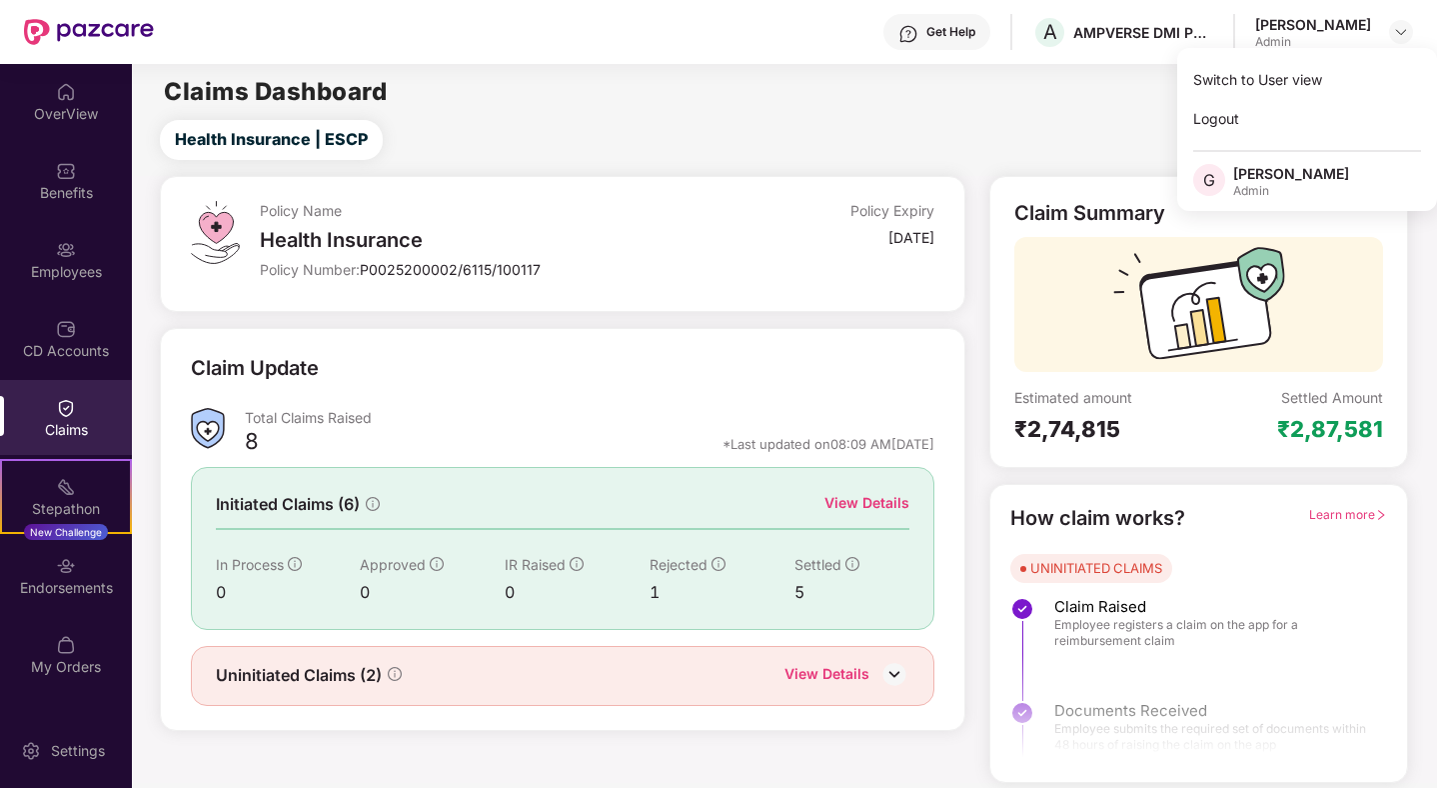
click at [987, 232] on div "Claim Summary Estimated amount ₹2,74,815 Settled Amount ₹2,87,581 How claim wor…" at bounding box center [1198, 479] width 443 height 607
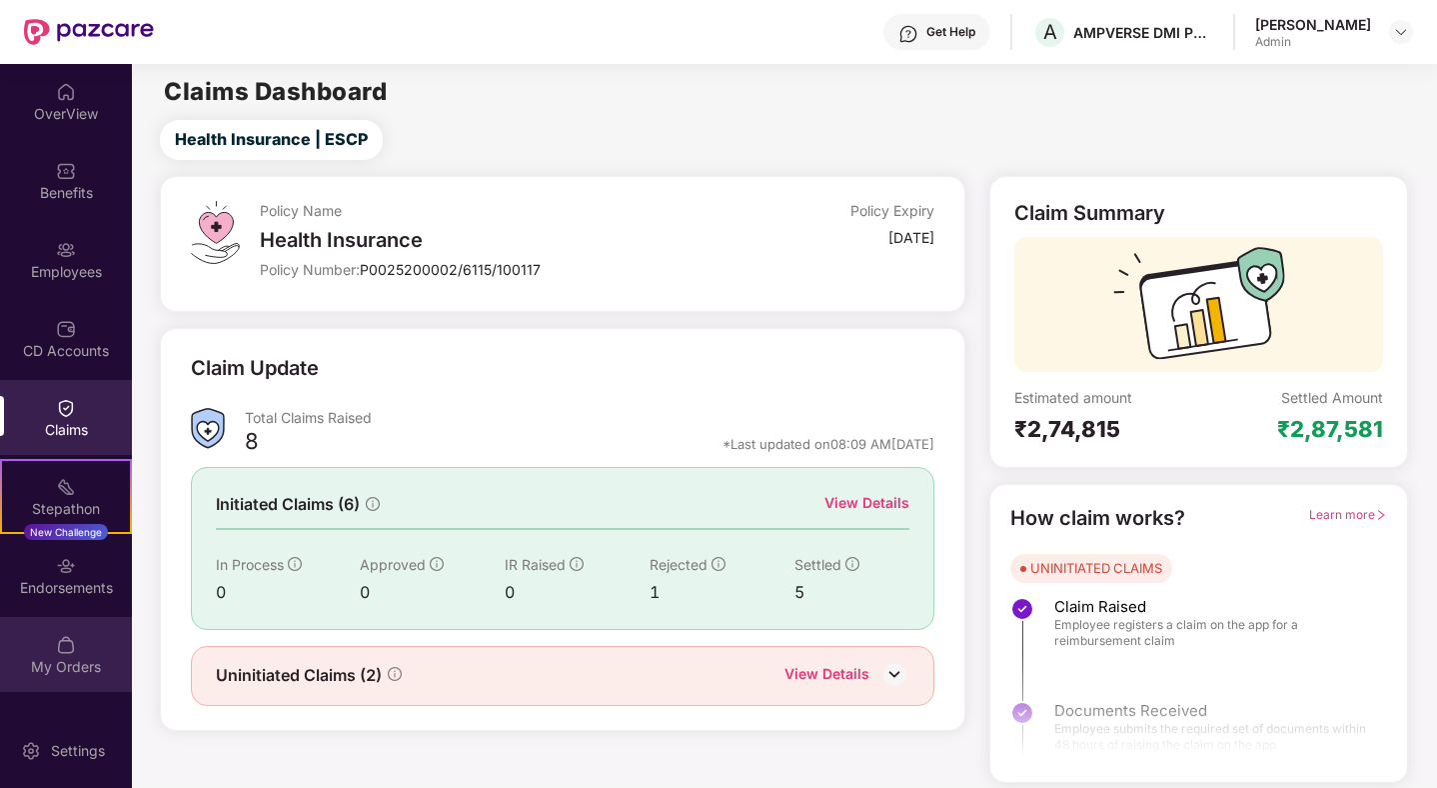
click at [65, 668] on div "My Orders" at bounding box center [66, 667] width 132 height 20
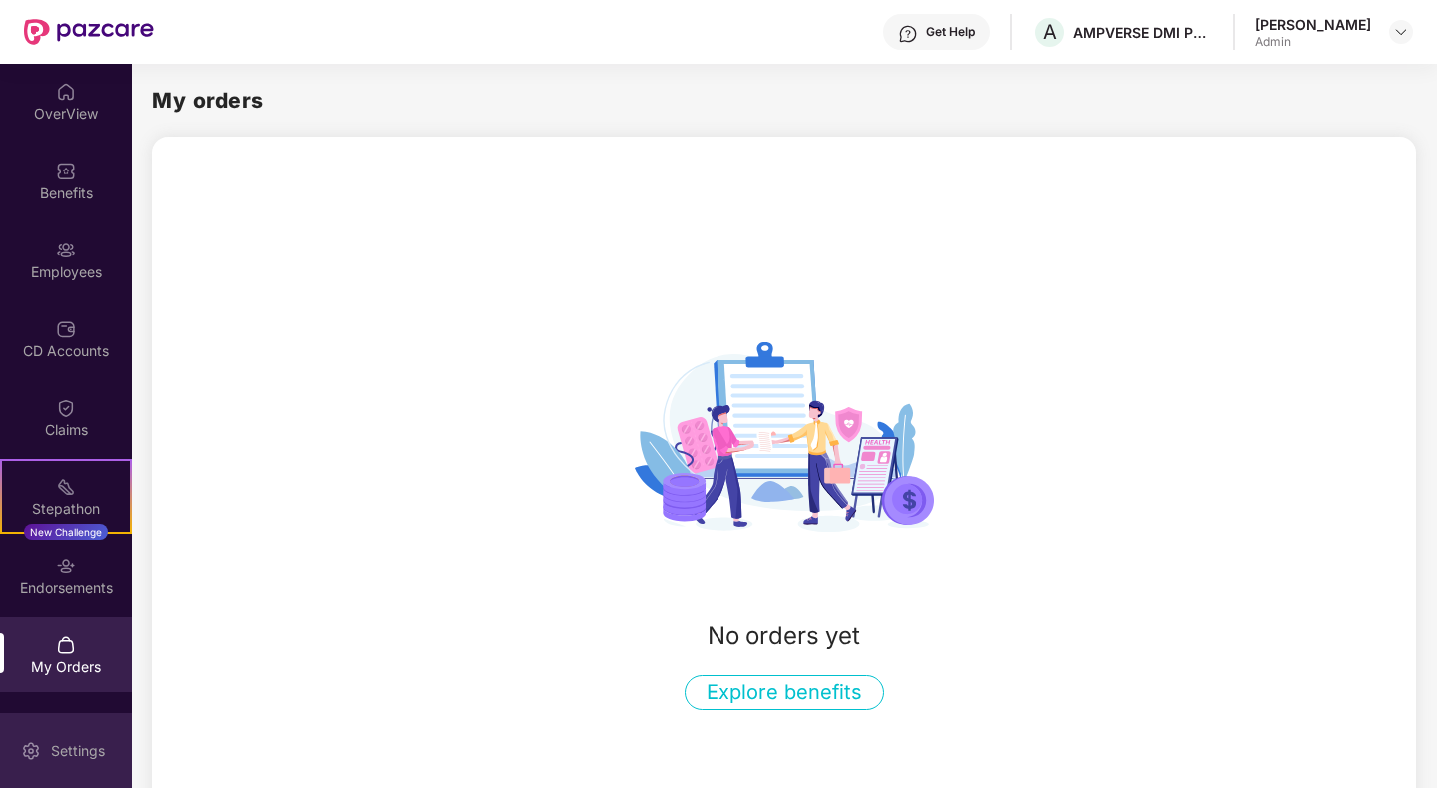
click at [70, 734] on div "Settings" at bounding box center [66, 750] width 132 height 75
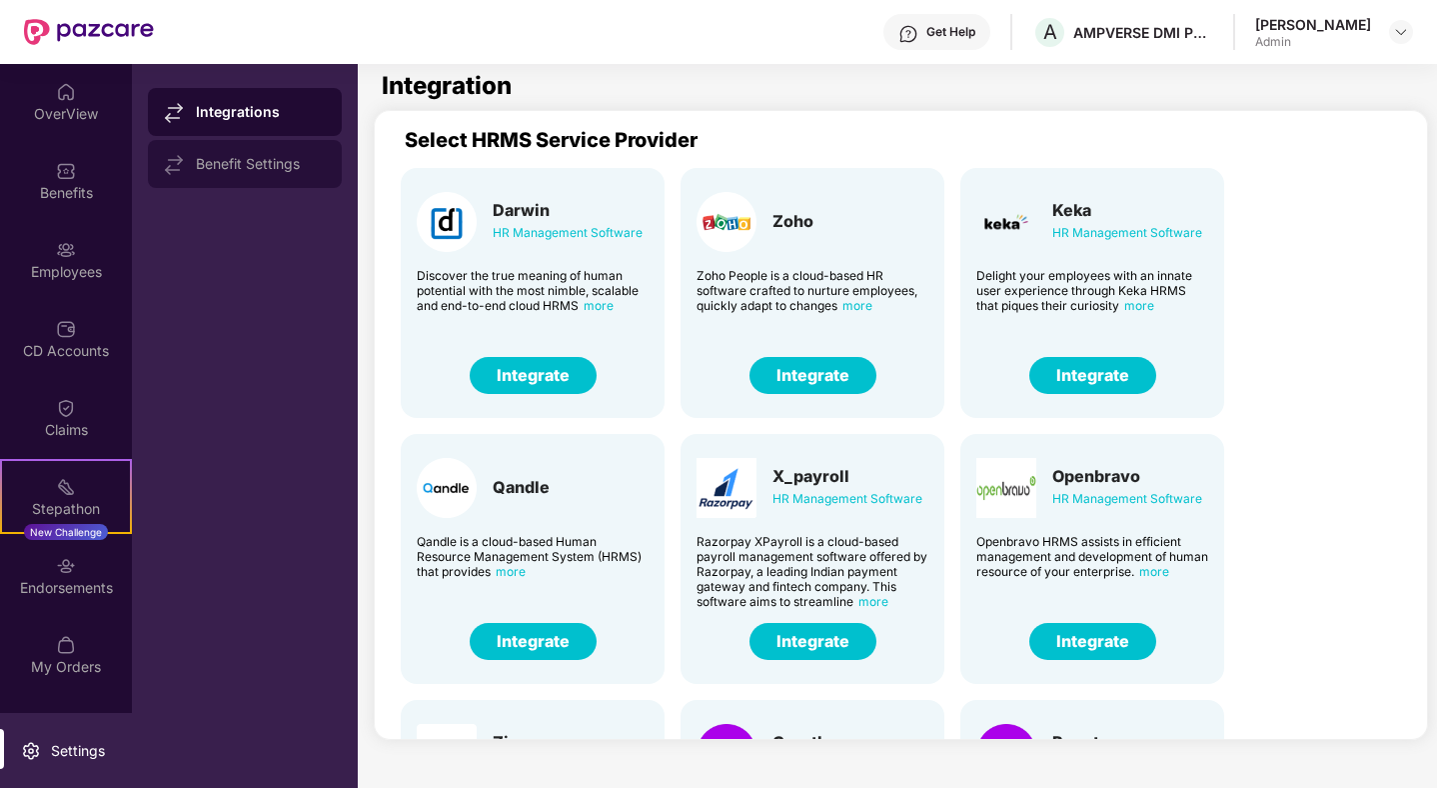
click at [275, 167] on div "Benefit Settings" at bounding box center [261, 164] width 130 height 16
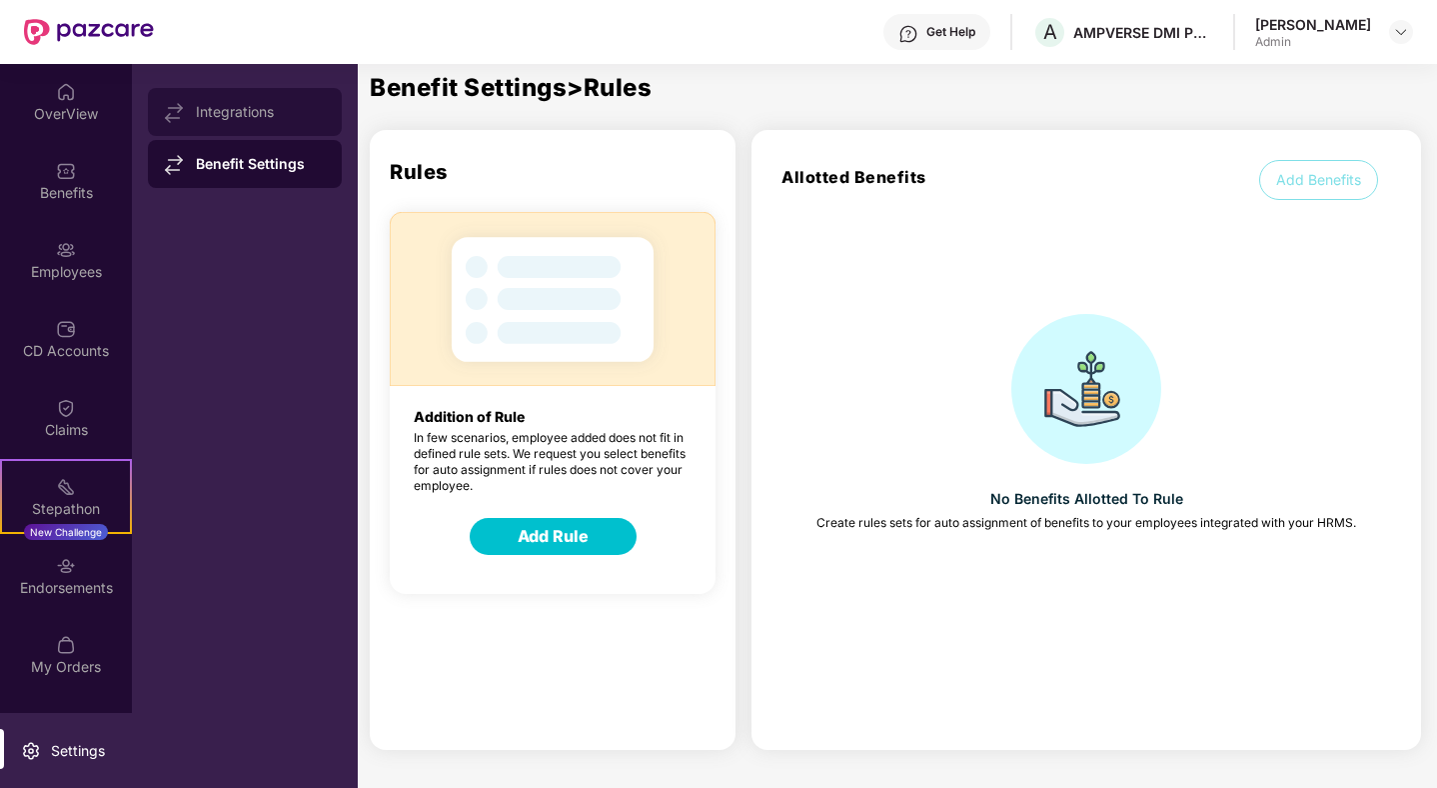
click at [278, 134] on div "Integrations" at bounding box center [245, 112] width 194 height 48
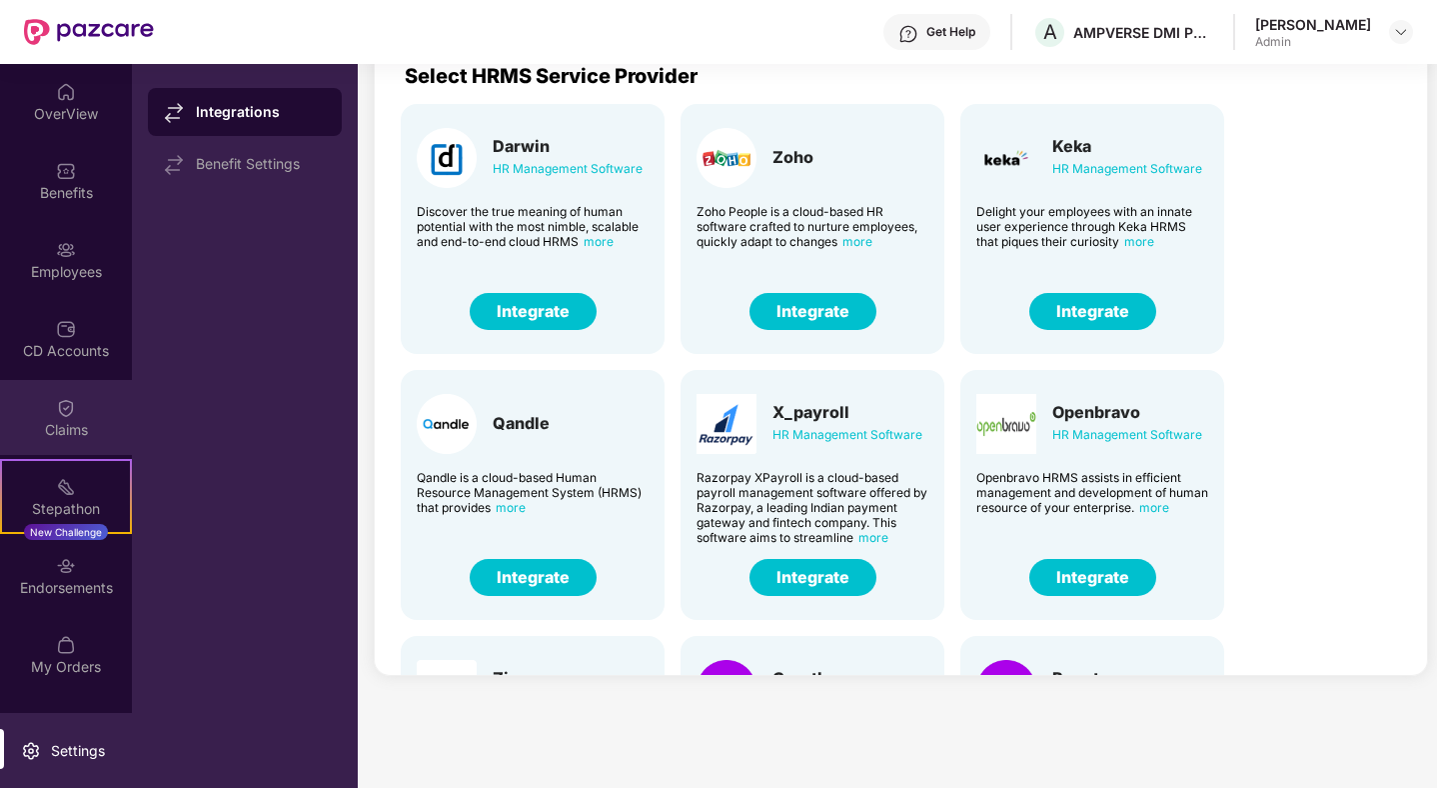
click at [91, 404] on div "Claims" at bounding box center [66, 417] width 132 height 75
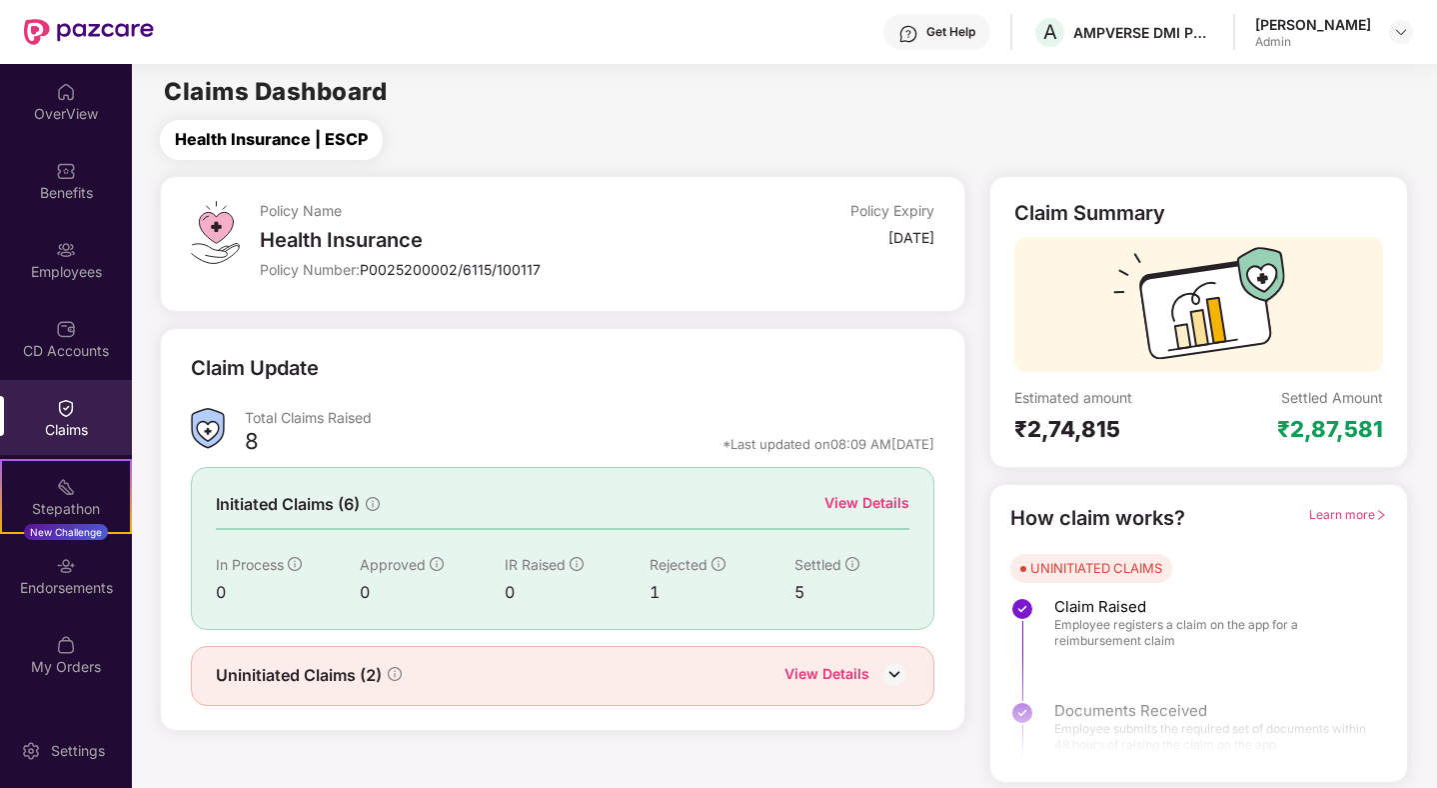
click at [244, 143] on span "Health Insurance | ESCP" at bounding box center [271, 139] width 193 height 25
click at [920, 252] on div "[DATE]" at bounding box center [850, 241] width 169 height 27
click at [378, 504] on icon "info-circle" at bounding box center [373, 504] width 14 height 14
click at [897, 507] on div "View Details" at bounding box center [867, 503] width 85 height 22
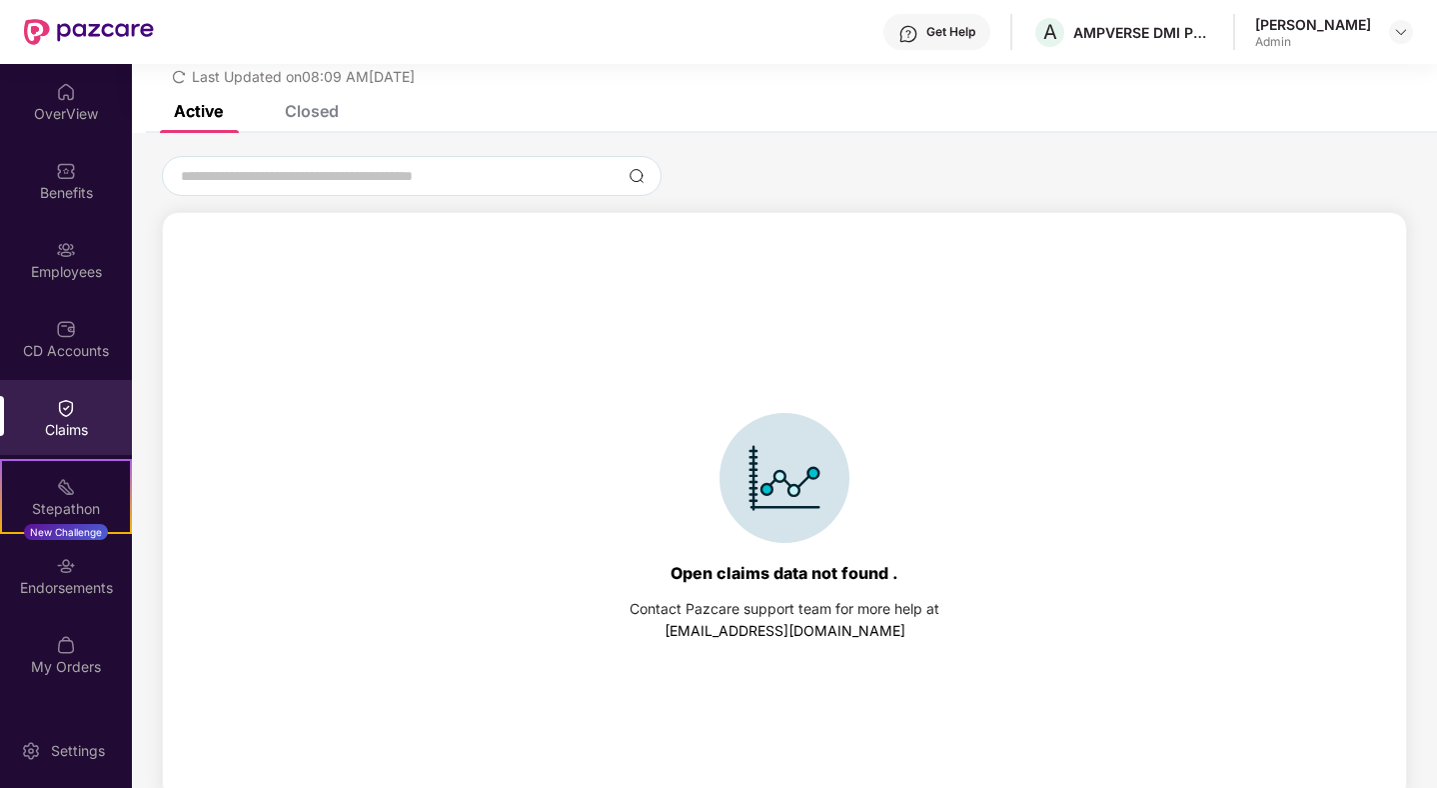
scroll to position [86, 0]
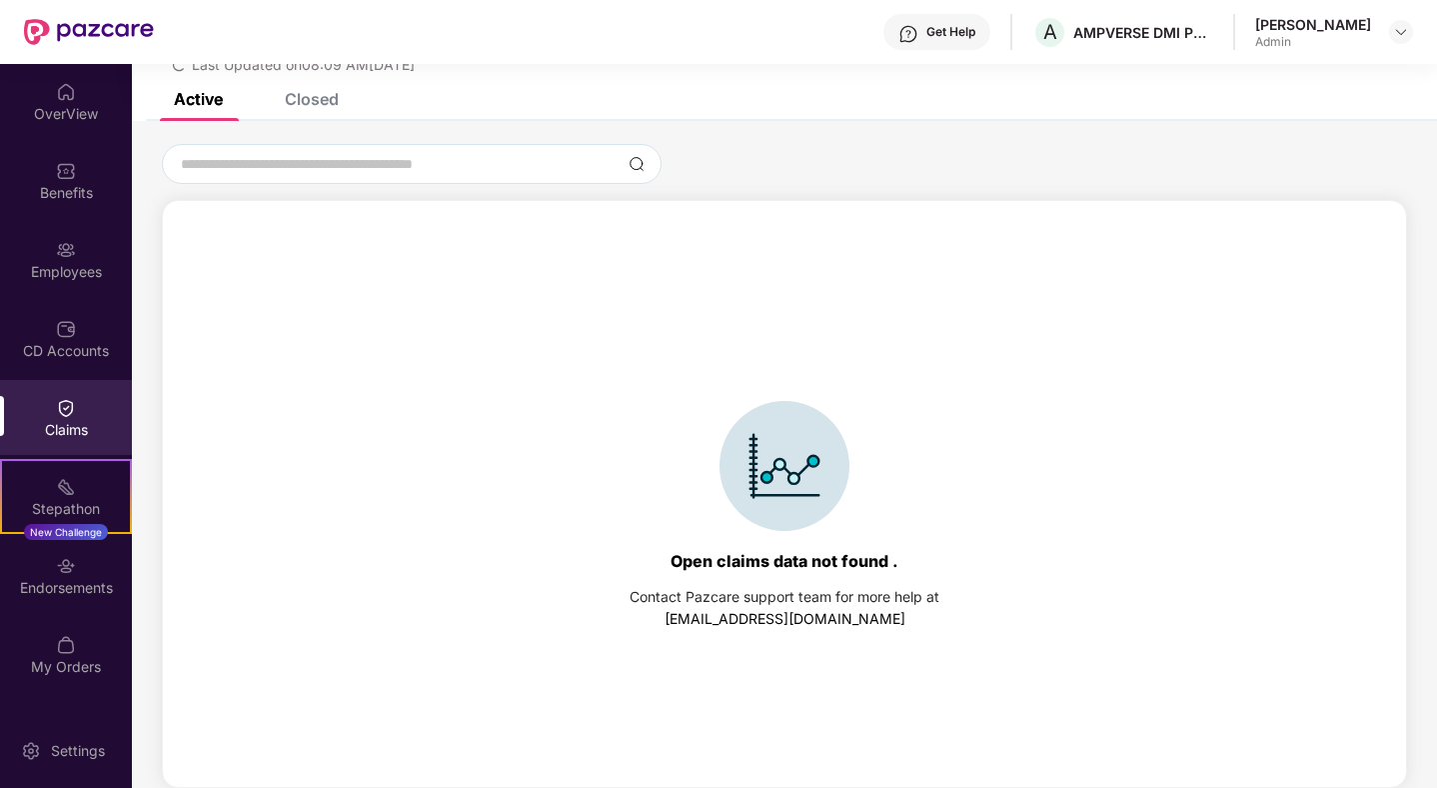
click at [328, 113] on div "Closed" at bounding box center [297, 99] width 84 height 44
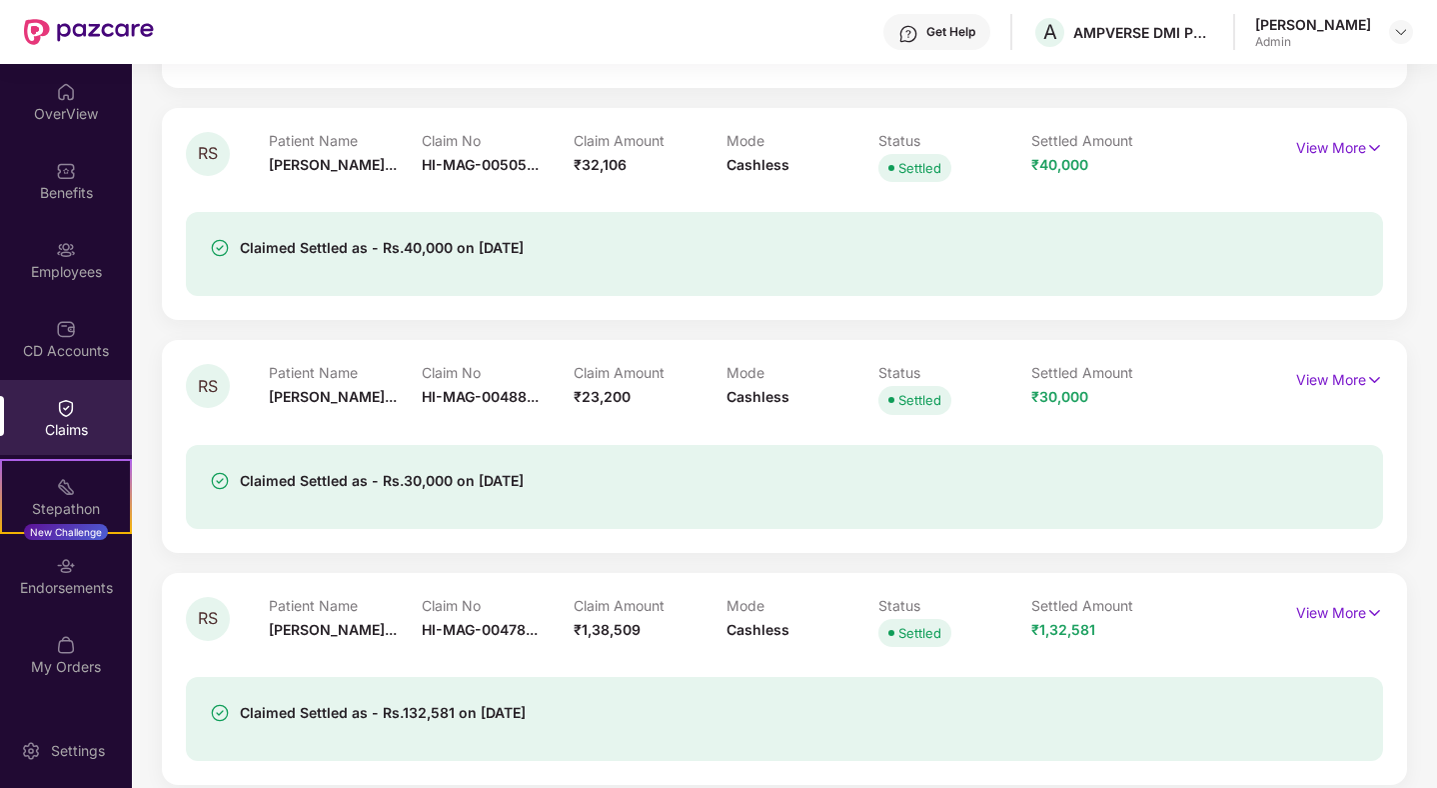
scroll to position [899, 0]
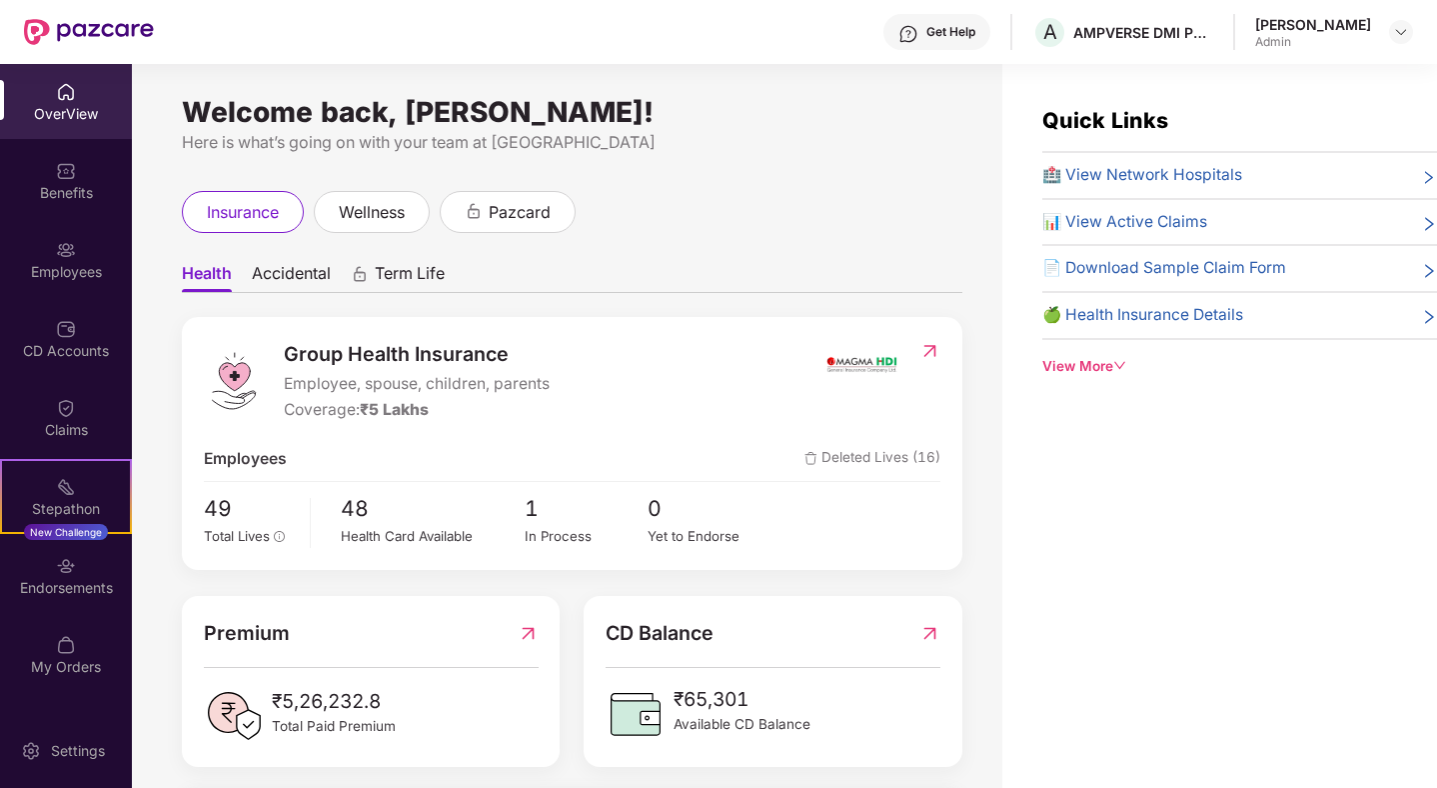
click at [1097, 363] on div "View More" at bounding box center [1239, 366] width 395 height 21
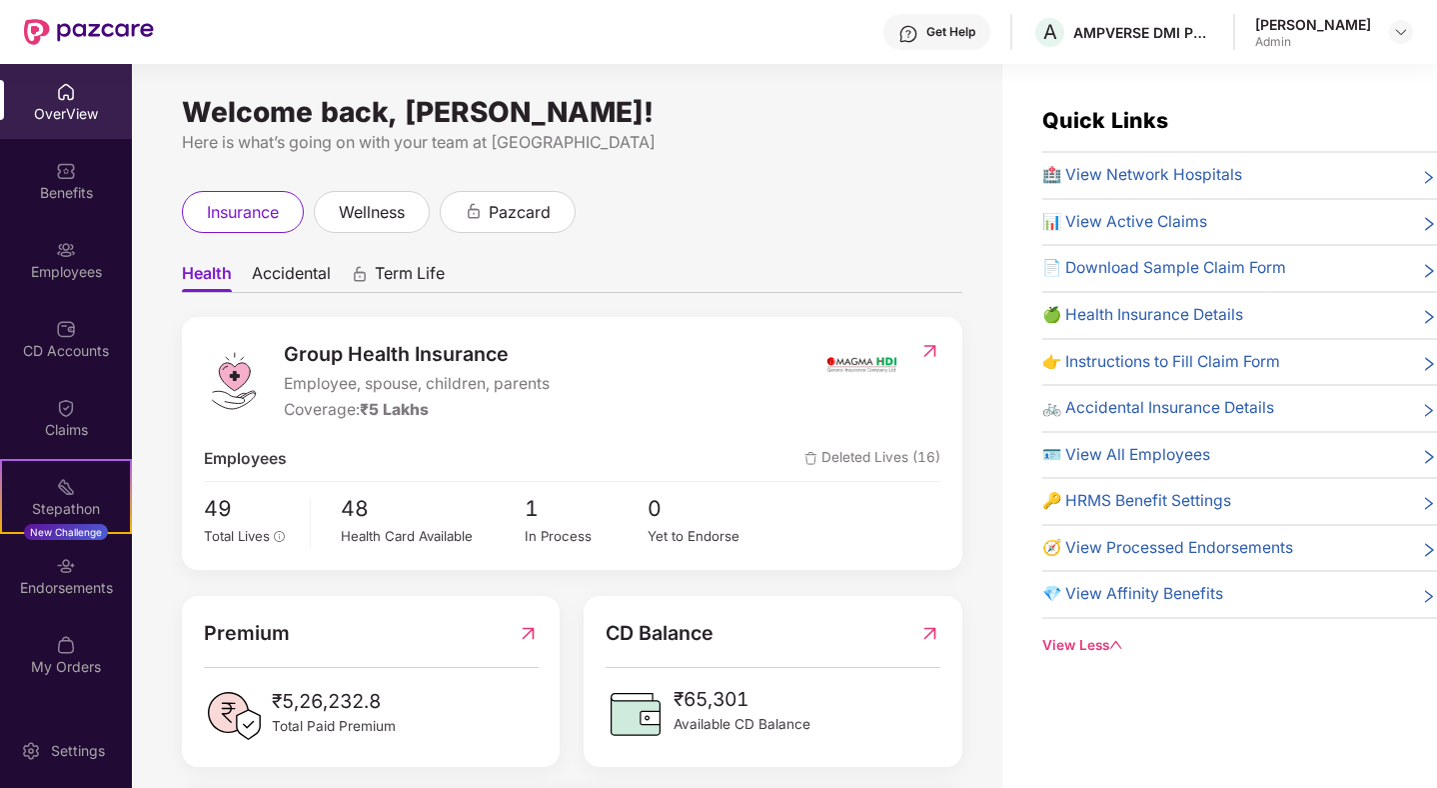
click at [681, 289] on ul "Health Accidental Term Life" at bounding box center [572, 273] width 781 height 40
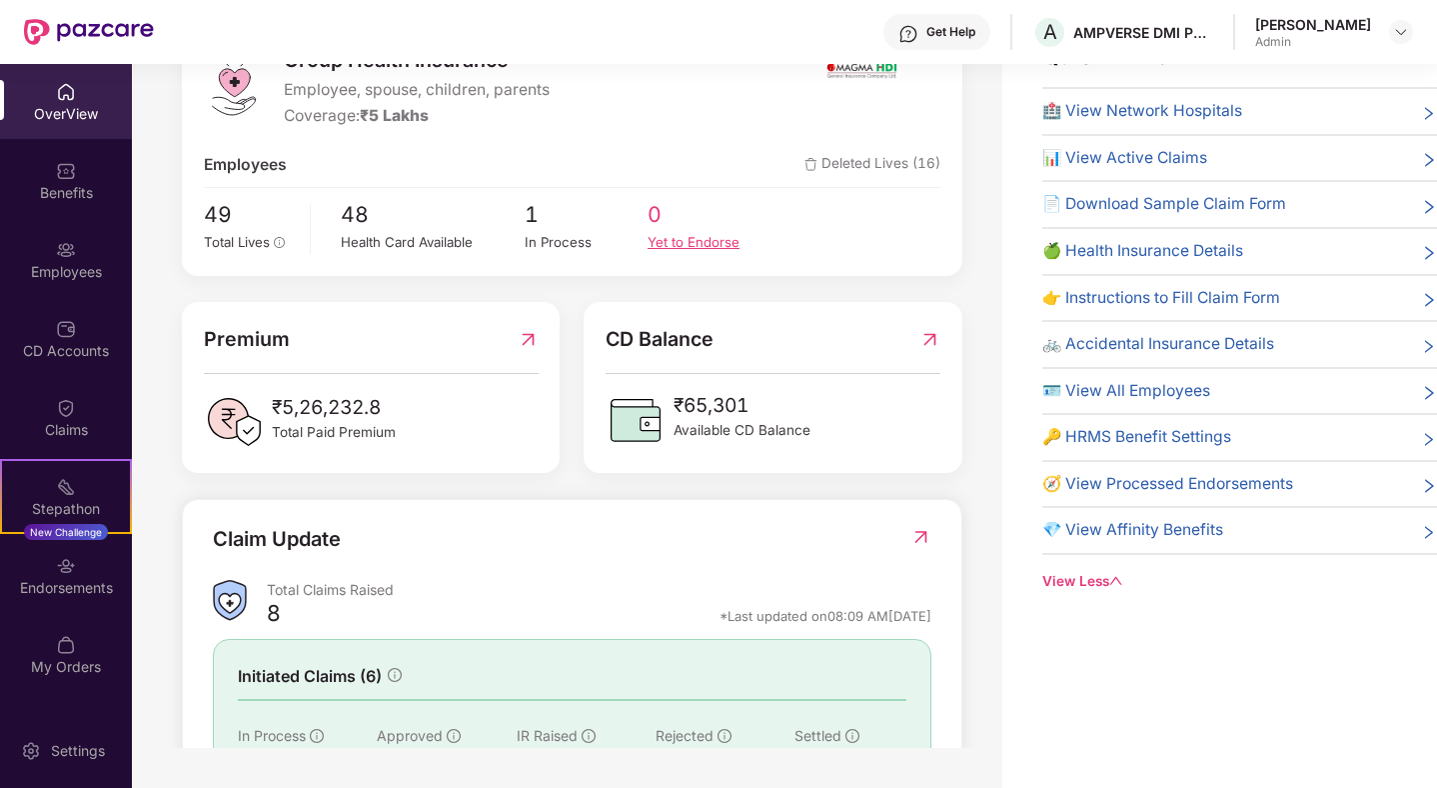
scroll to position [201, 0]
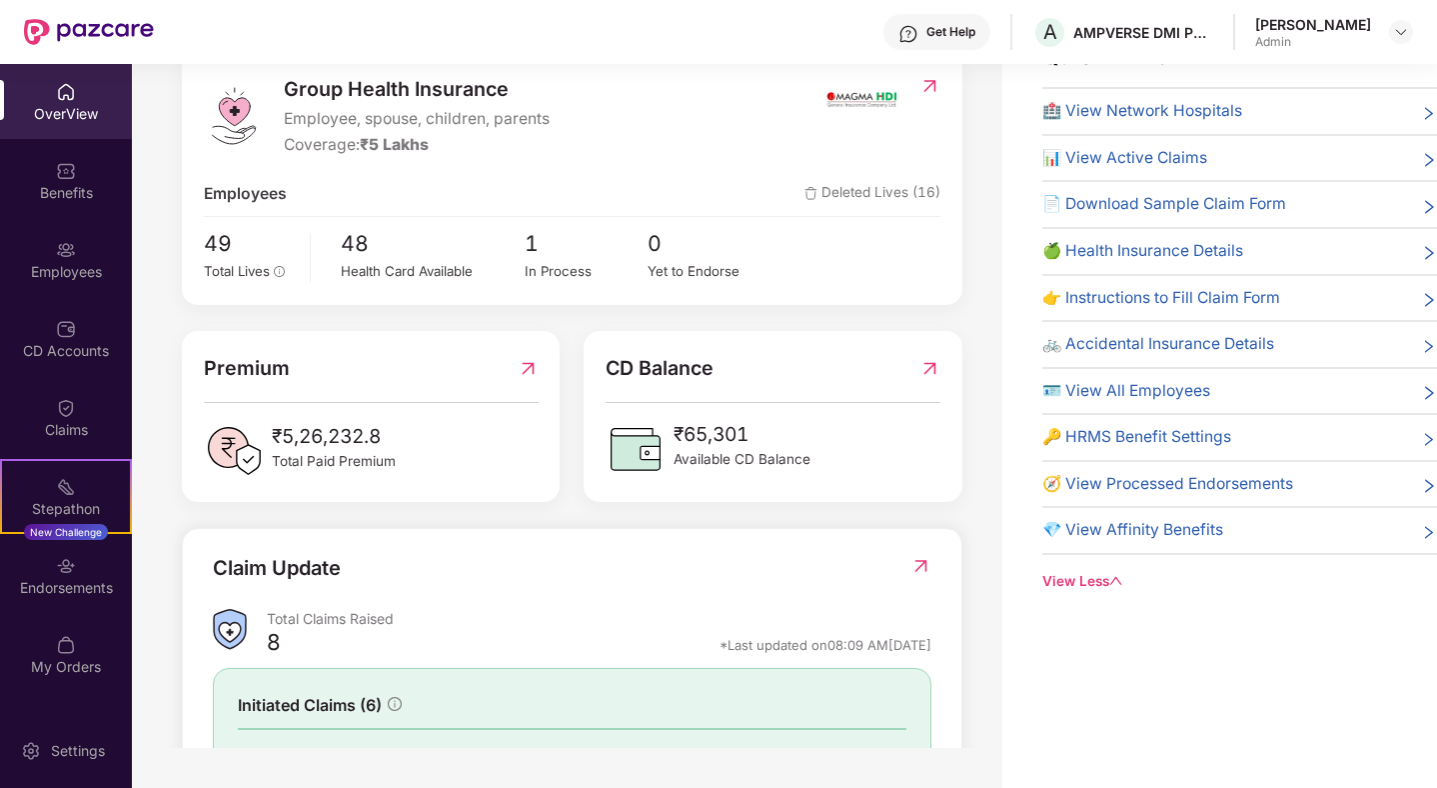
click at [523, 365] on img at bounding box center [528, 368] width 21 height 31
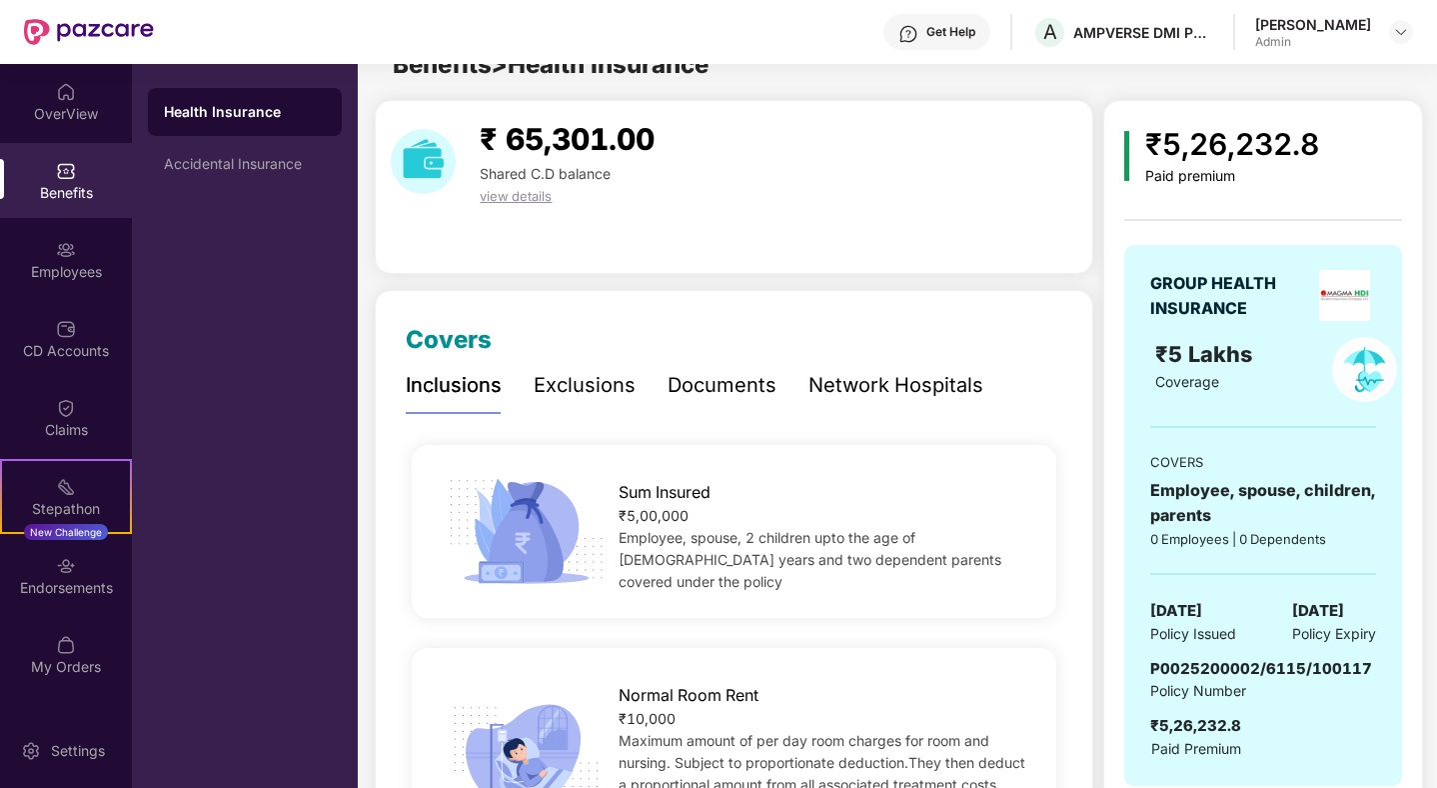
scroll to position [64, 0]
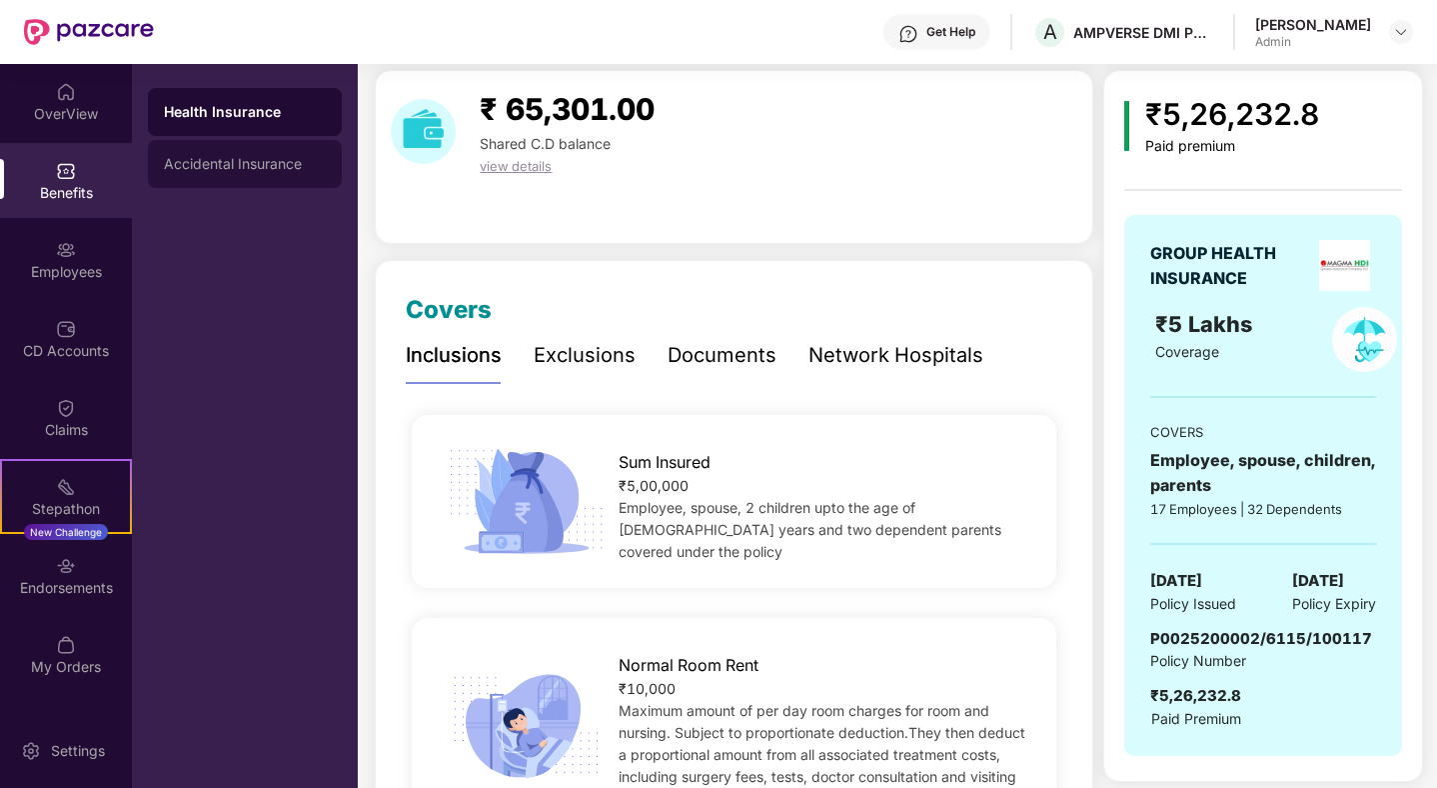
click at [192, 165] on div "Accidental Insurance" at bounding box center [245, 164] width 162 height 16
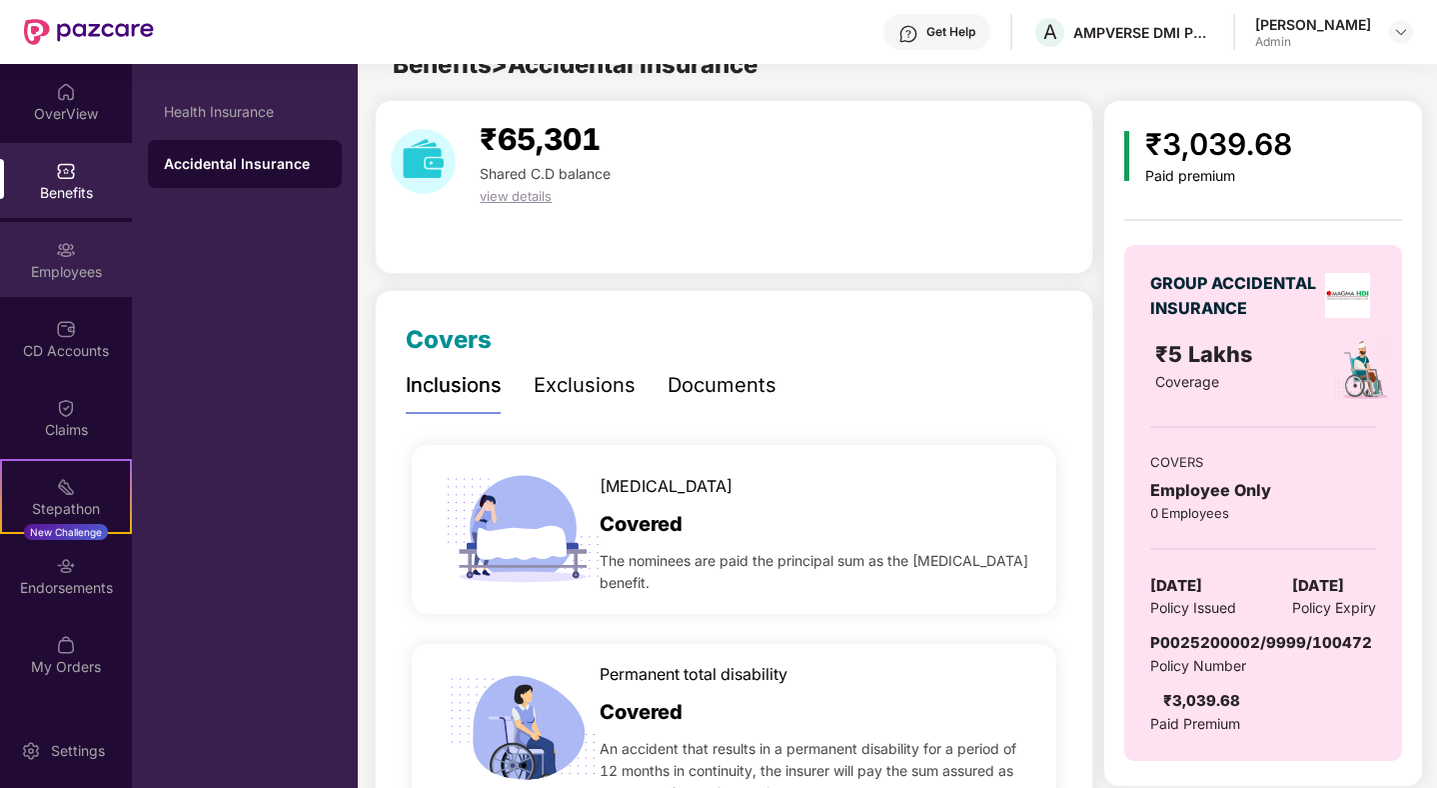
click at [67, 269] on div "Employees" at bounding box center [66, 272] width 132 height 20
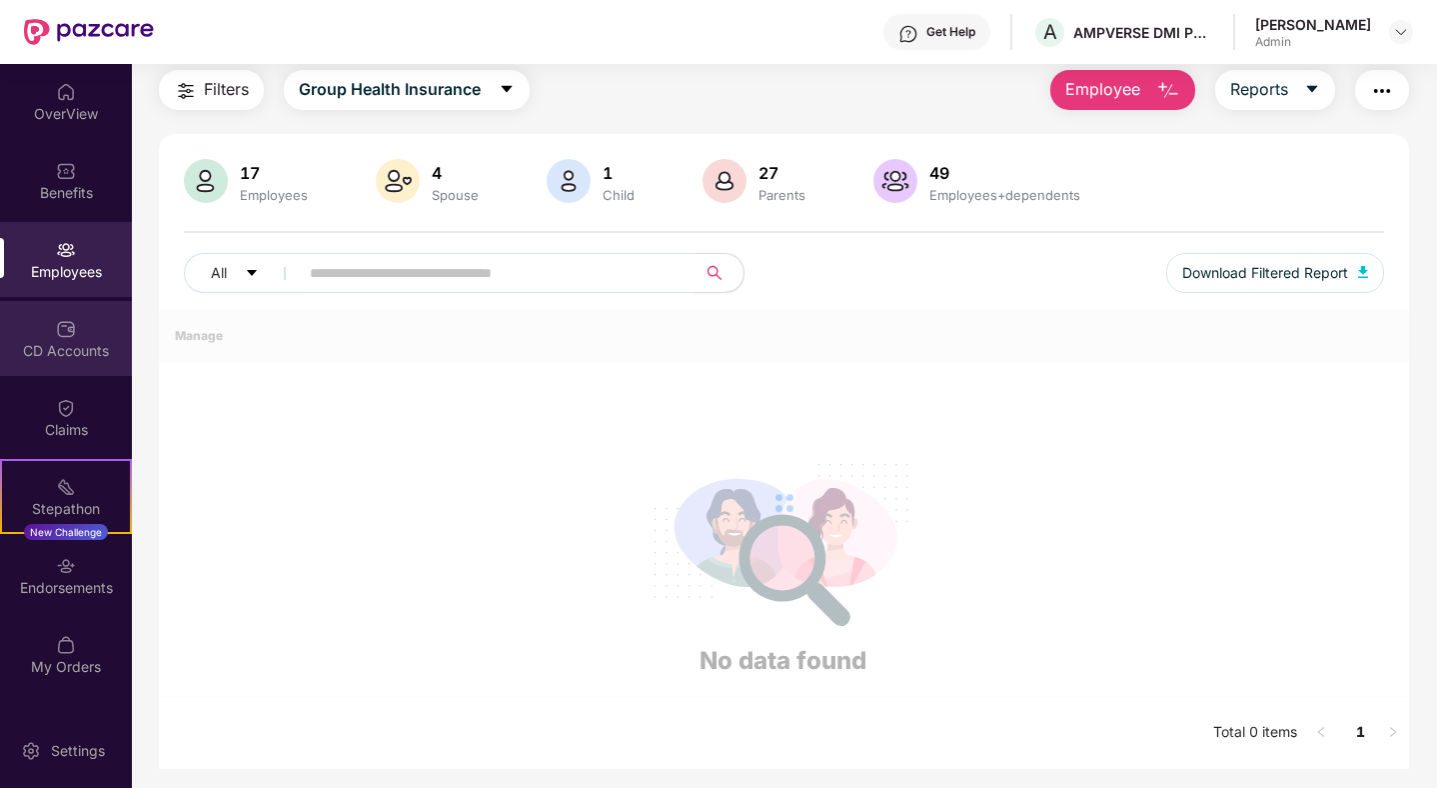
click at [66, 346] on div "CD Accounts" at bounding box center [66, 351] width 132 height 20
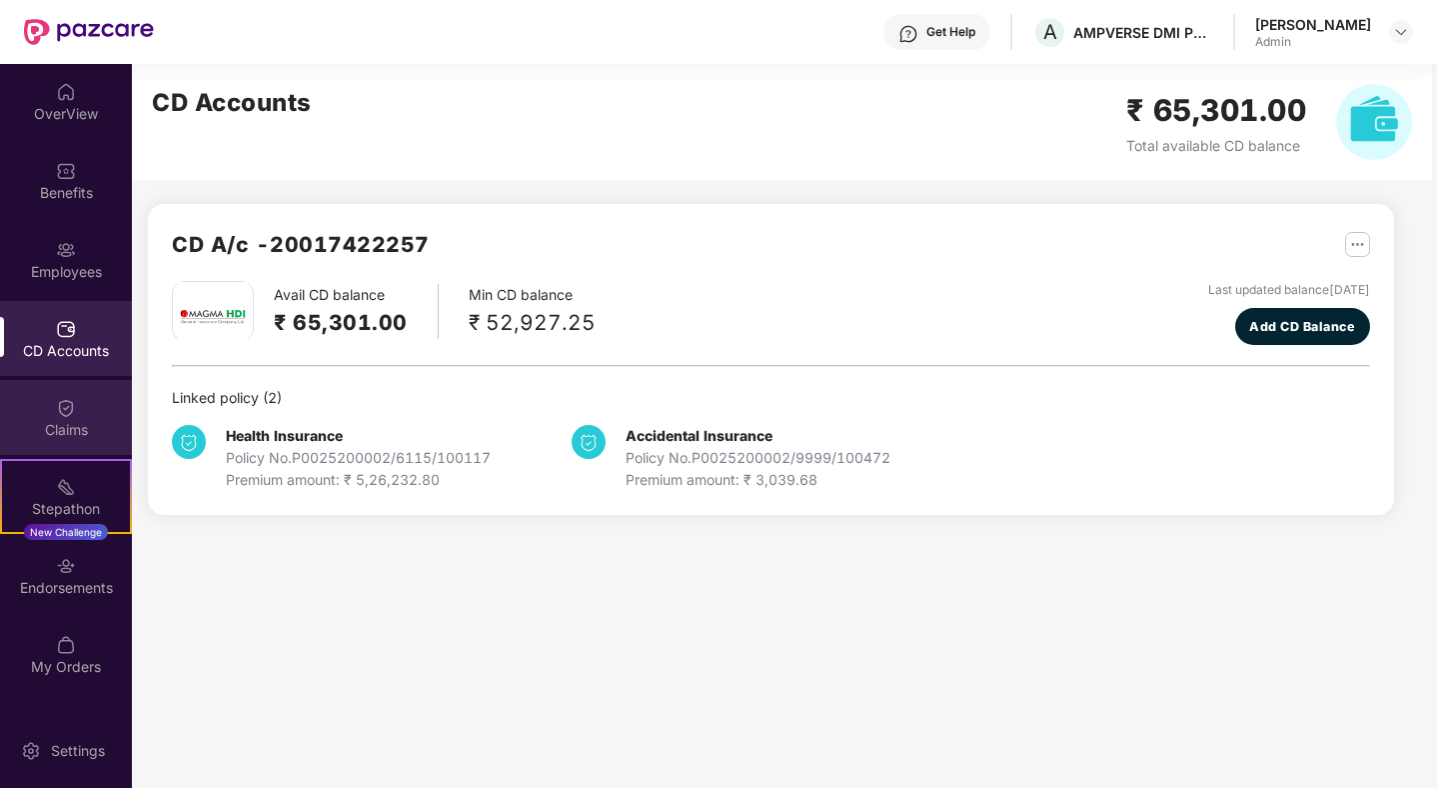
click at [64, 431] on div "Claims" at bounding box center [66, 430] width 132 height 20
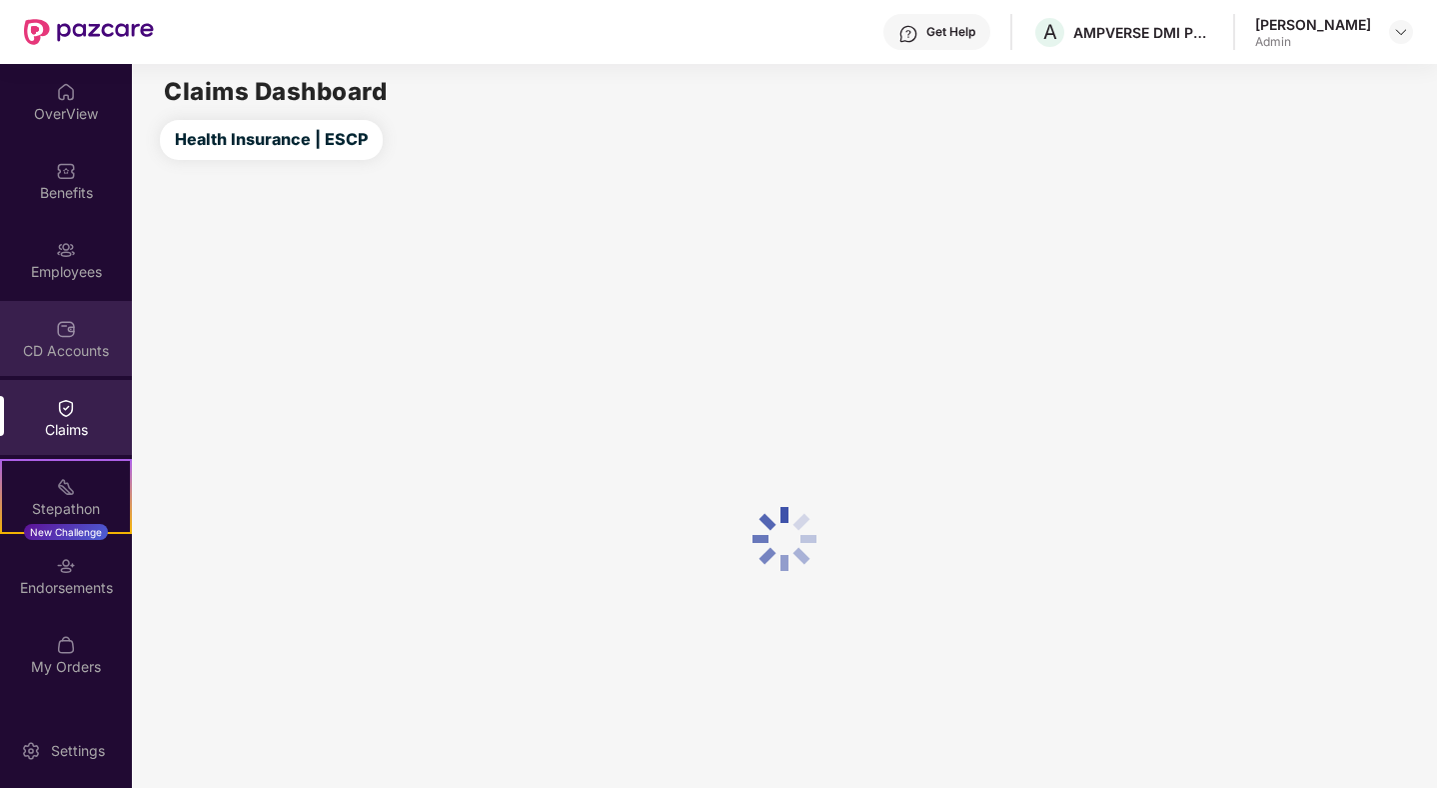
click at [70, 337] on img at bounding box center [66, 329] width 20 height 20
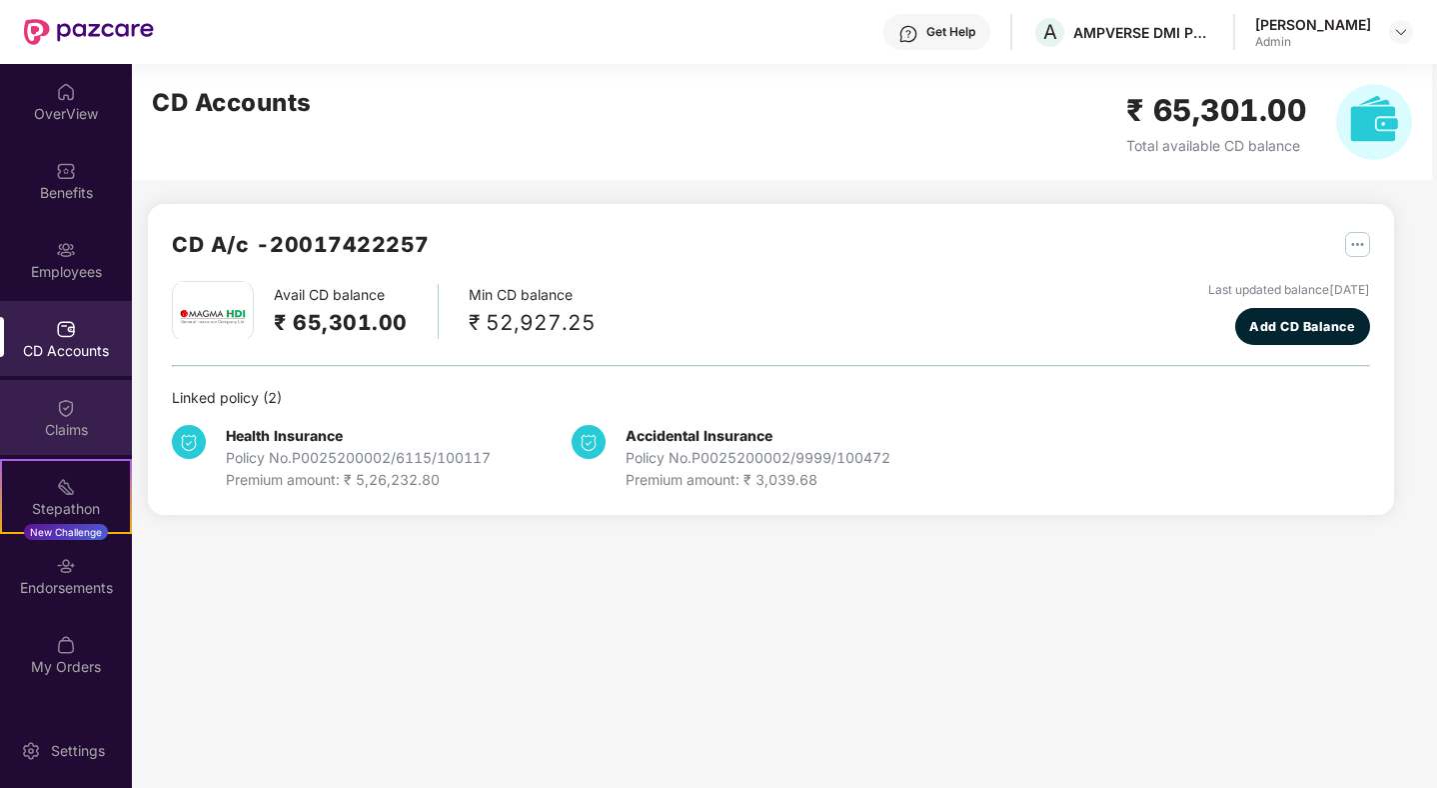
click at [71, 400] on img at bounding box center [66, 408] width 20 height 20
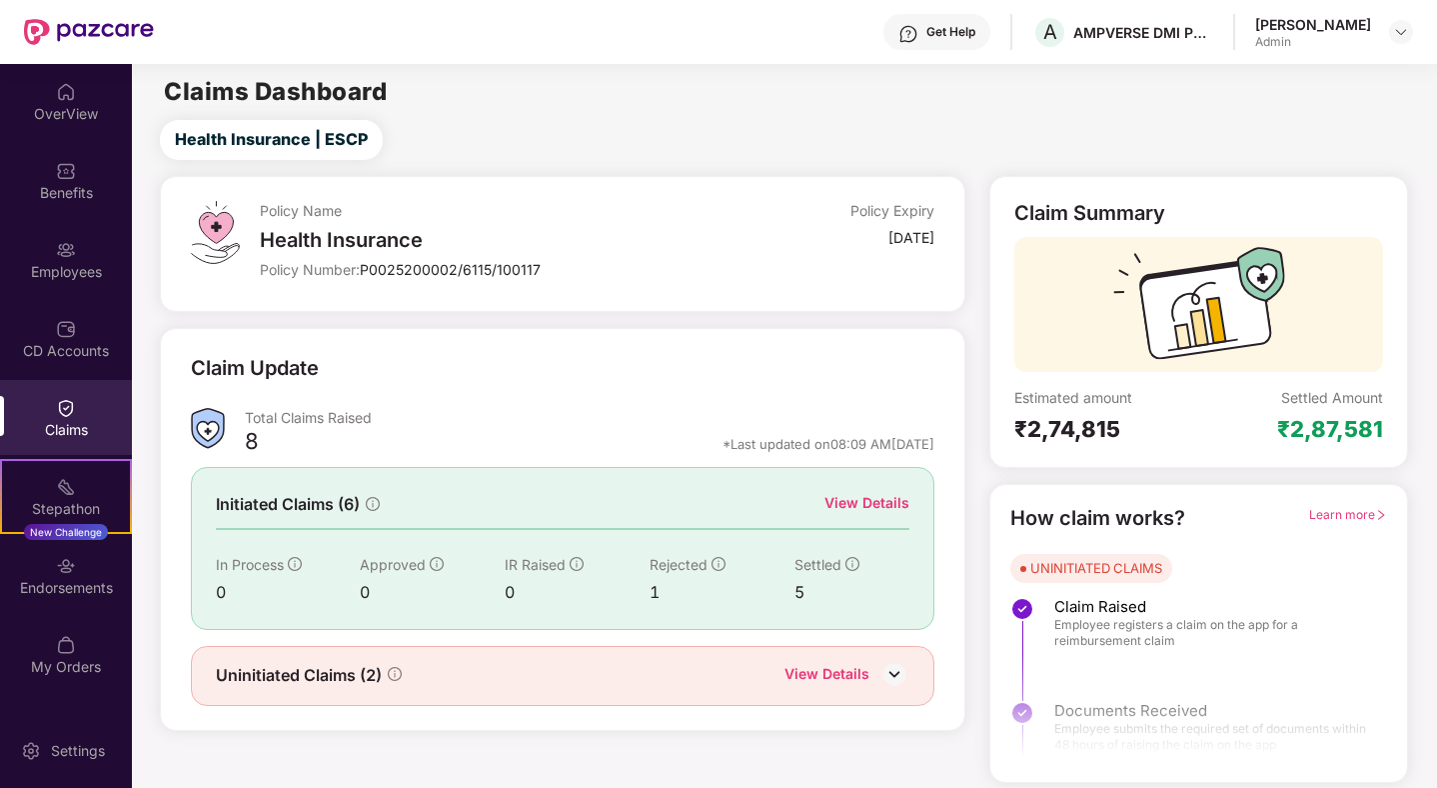
click at [1367, 503] on div "Learn more" at bounding box center [1348, 518] width 78 height 31
click at [1354, 523] on div "Learn more" at bounding box center [1348, 518] width 78 height 31
click at [1354, 517] on span "Learn more" at bounding box center [1348, 514] width 78 height 15
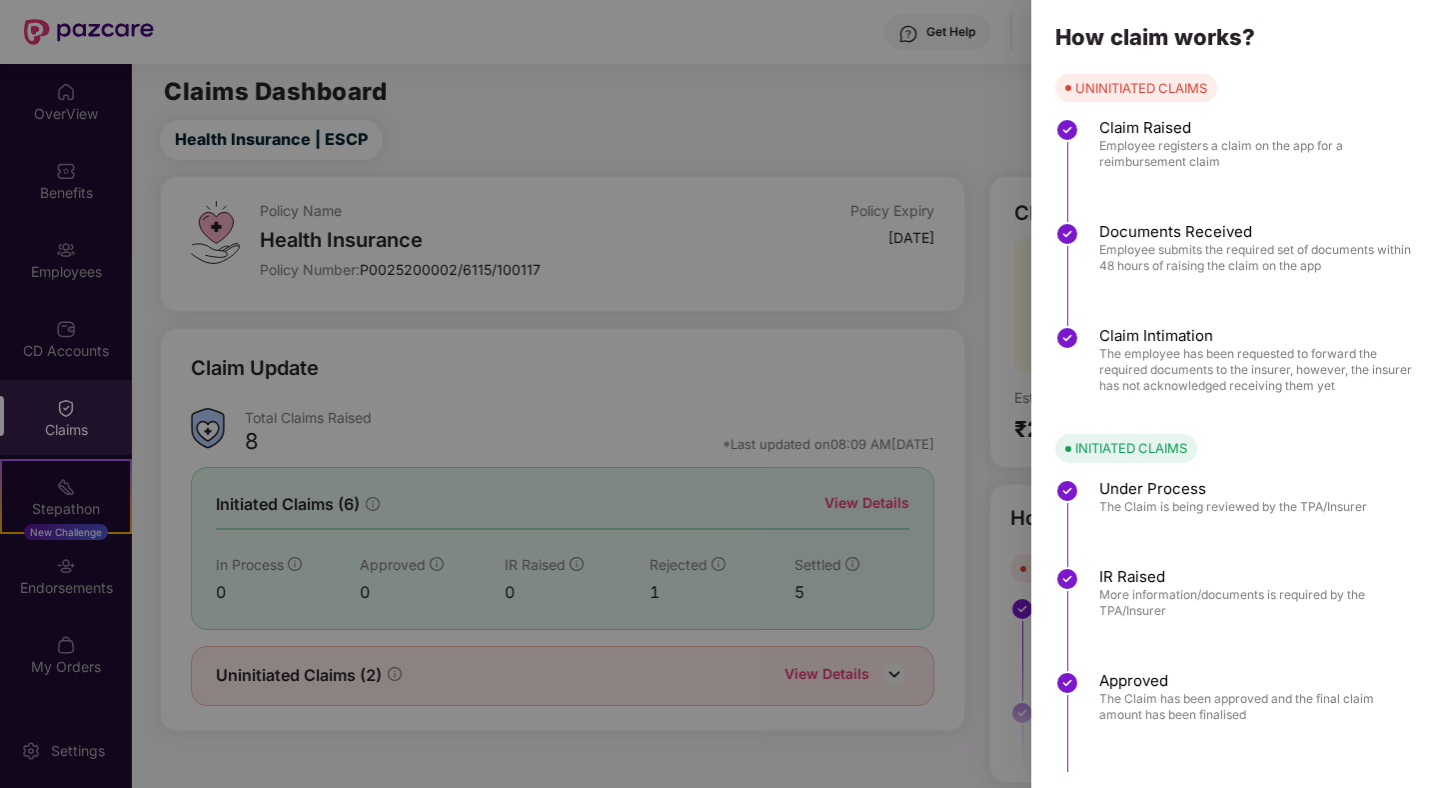
click at [934, 411] on div at bounding box center [718, 394] width 1437 height 788
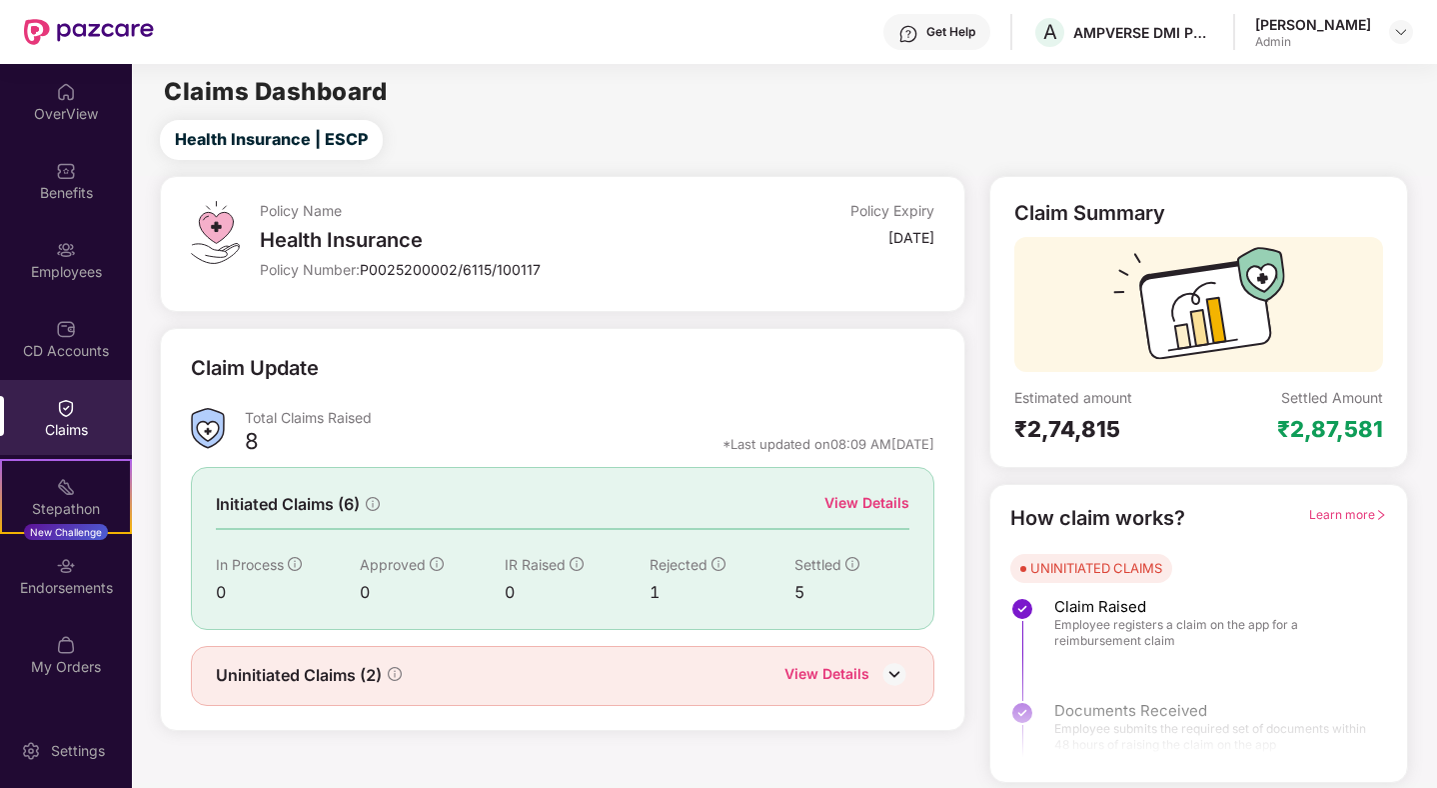
click at [918, 35] on img at bounding box center [908, 34] width 20 height 20
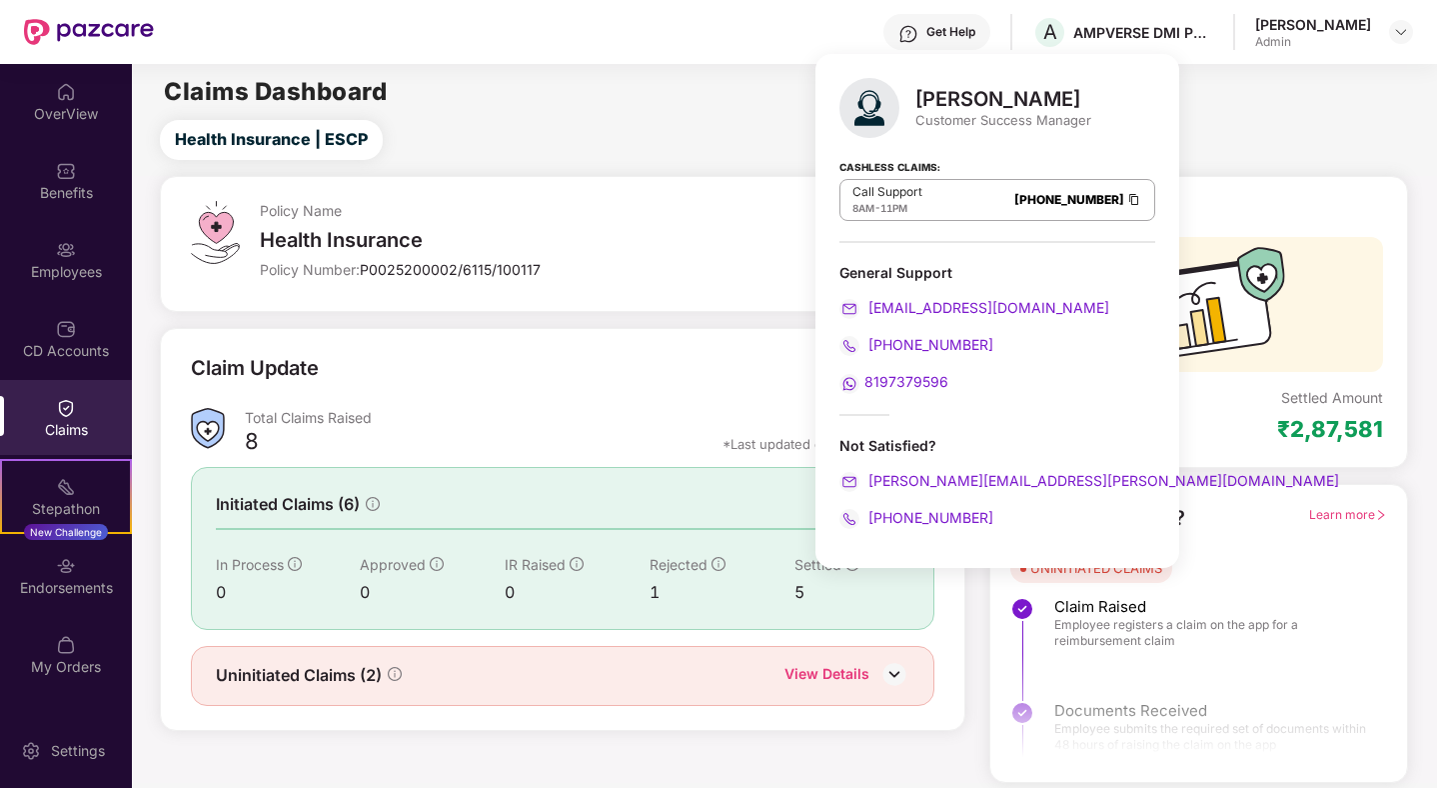
click at [719, 96] on div "Claims Dashboard" at bounding box center [784, 92] width 1304 height 24
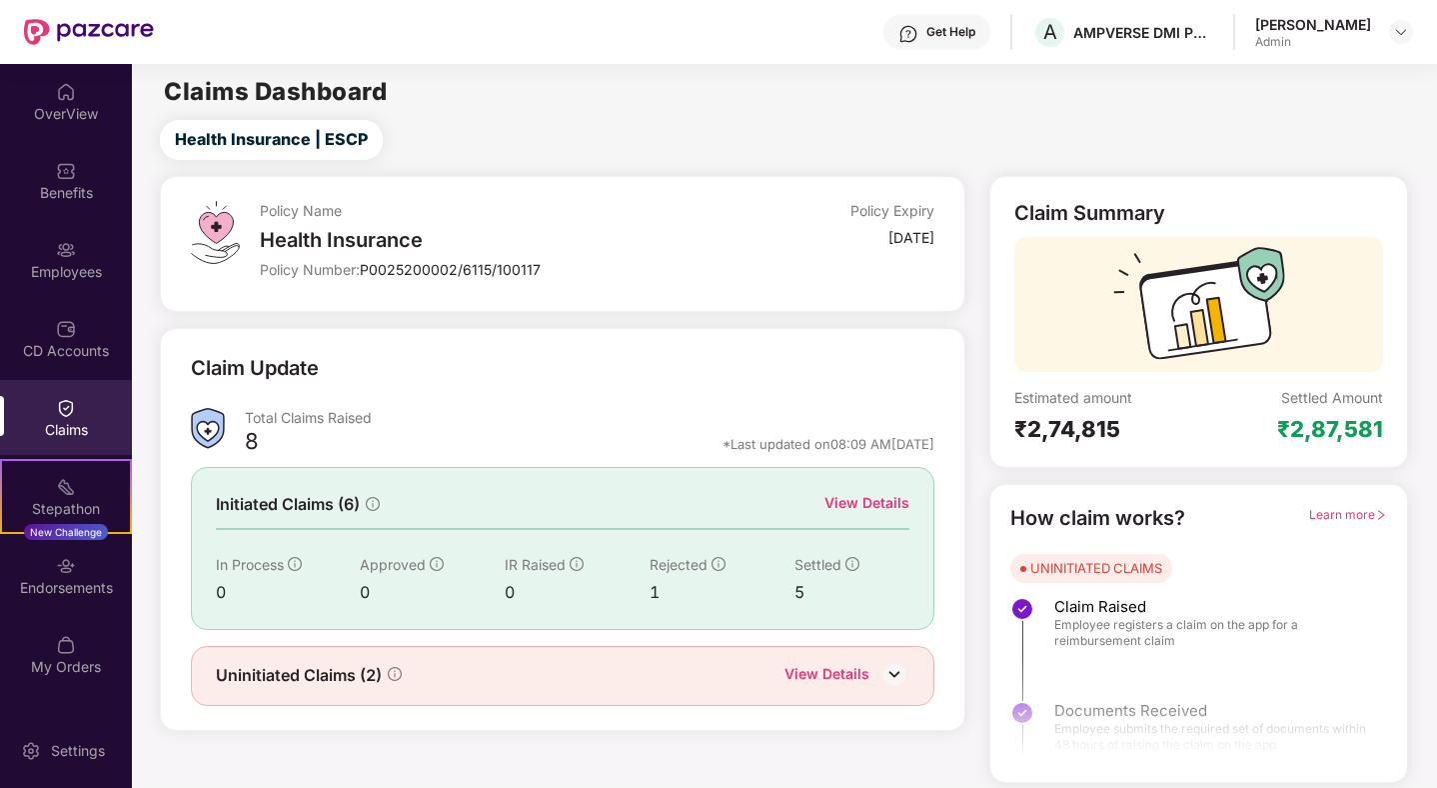
click at [970, 36] on div "Get Help" at bounding box center [950, 32] width 49 height 16
